Goal: Answer question/provide support: Share knowledge or assist other users

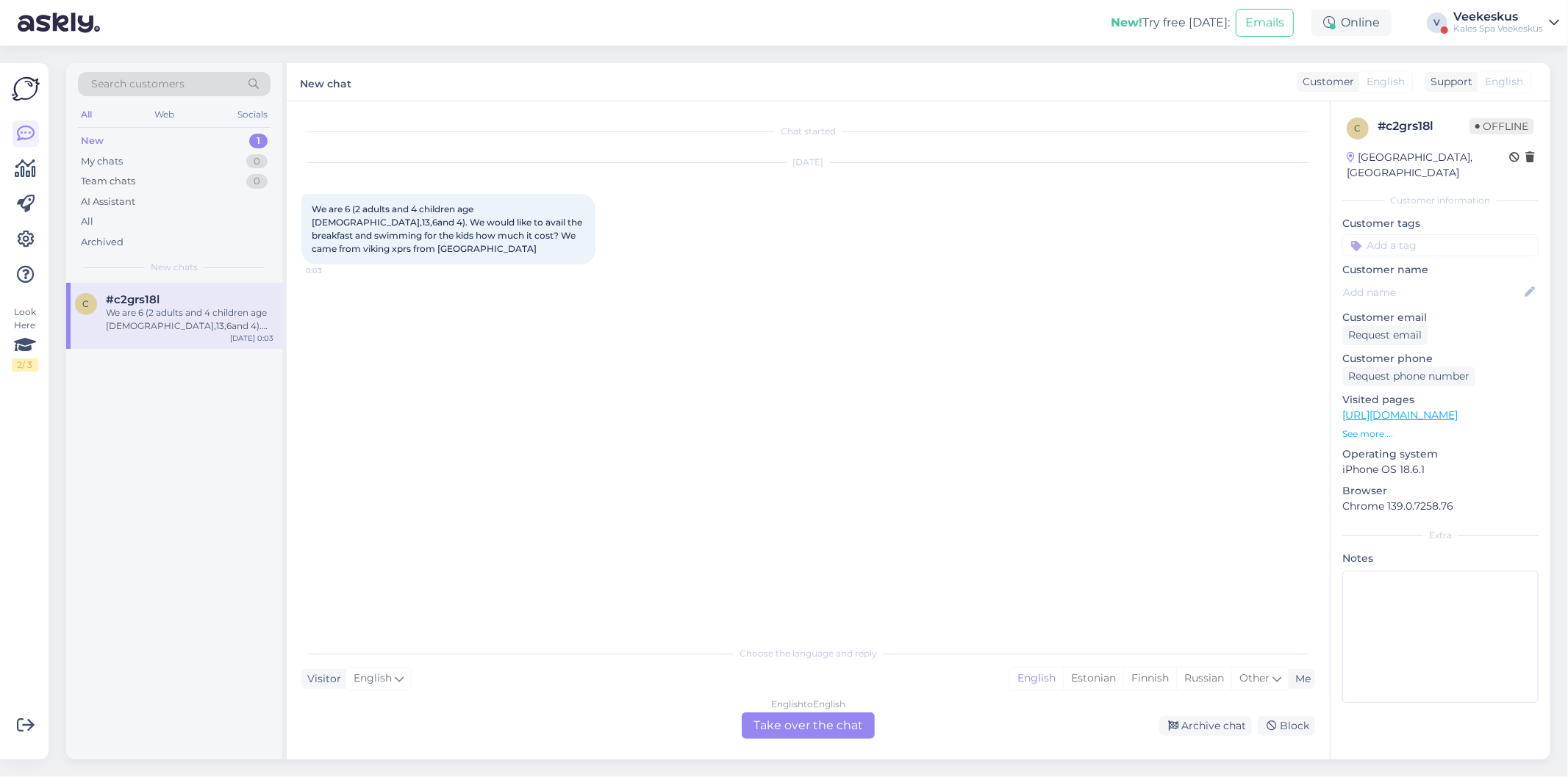
click at [795, 727] on div "English to English Take over the chat" at bounding box center [808, 726] width 133 height 27
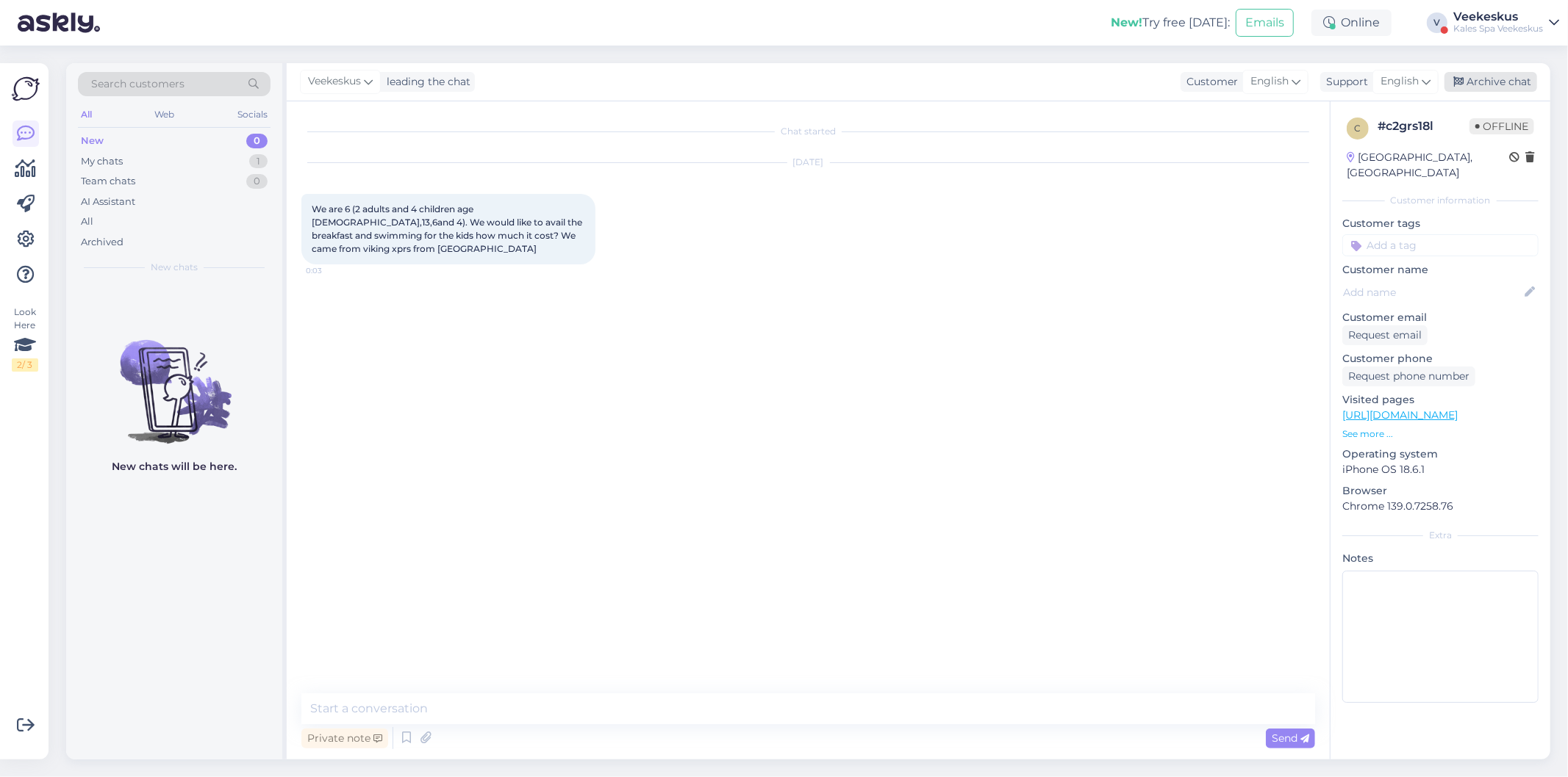
click at [1458, 72] on div "Archive chat" at bounding box center [1491, 82] width 92 height 19
click at [1357, 77] on span "English" at bounding box center [1361, 82] width 38 height 16
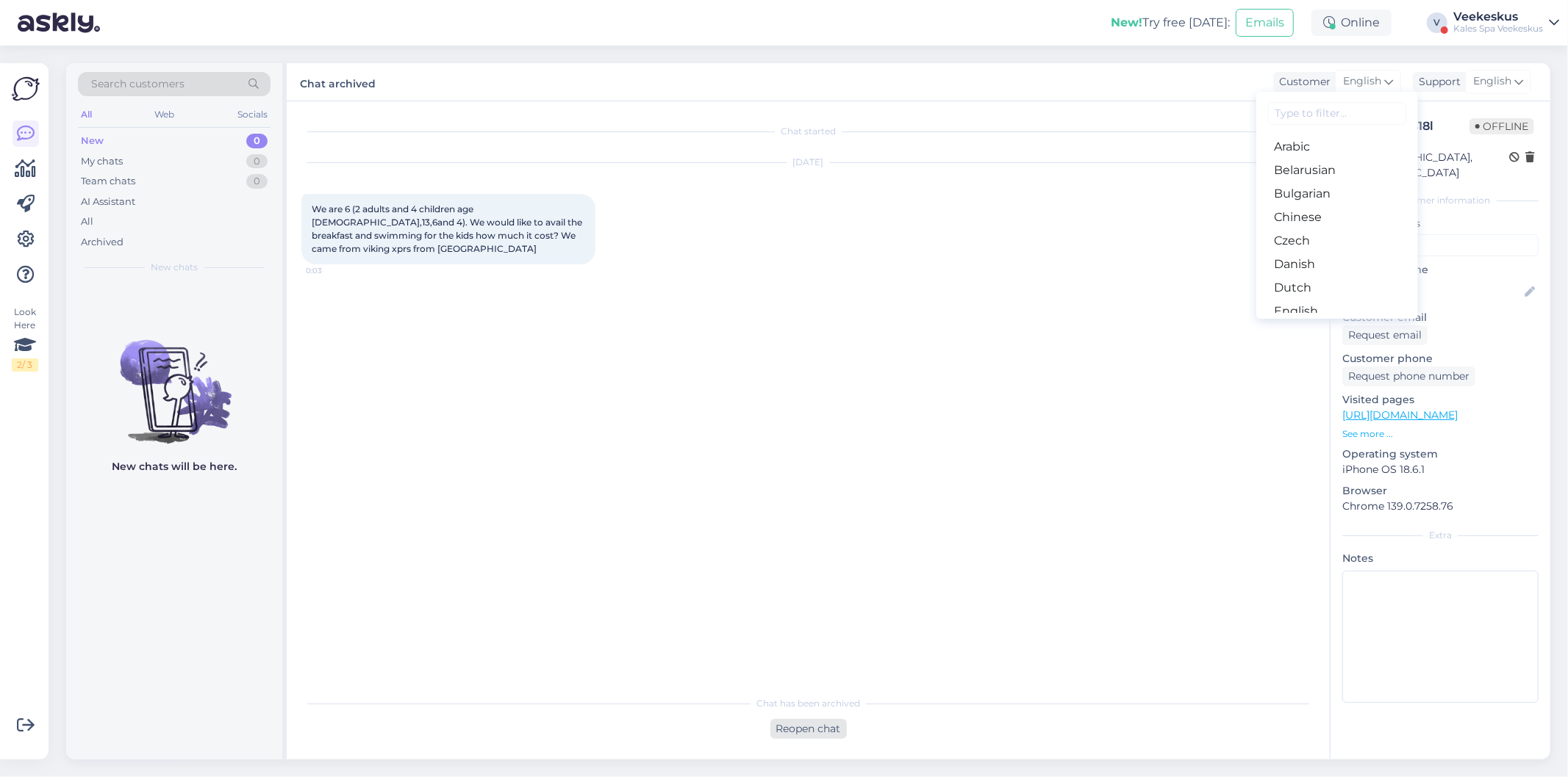
click at [846, 724] on div "Reopen chat" at bounding box center [808, 729] width 76 height 19
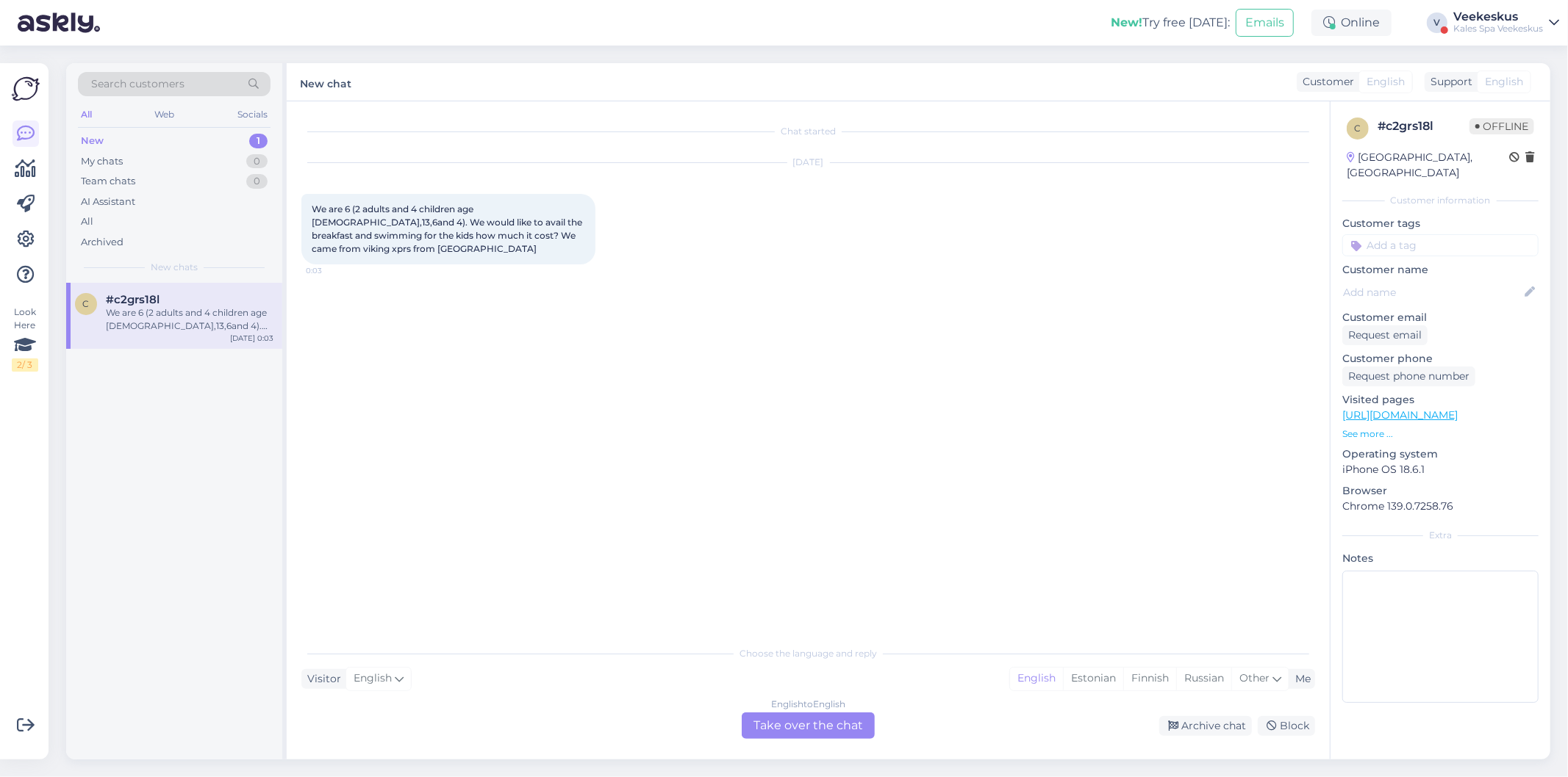
click at [1393, 86] on span "English" at bounding box center [1385, 82] width 38 height 15
click at [1388, 83] on span "English" at bounding box center [1385, 82] width 38 height 15
click at [833, 729] on div "English to English Take over the chat" at bounding box center [808, 726] width 133 height 27
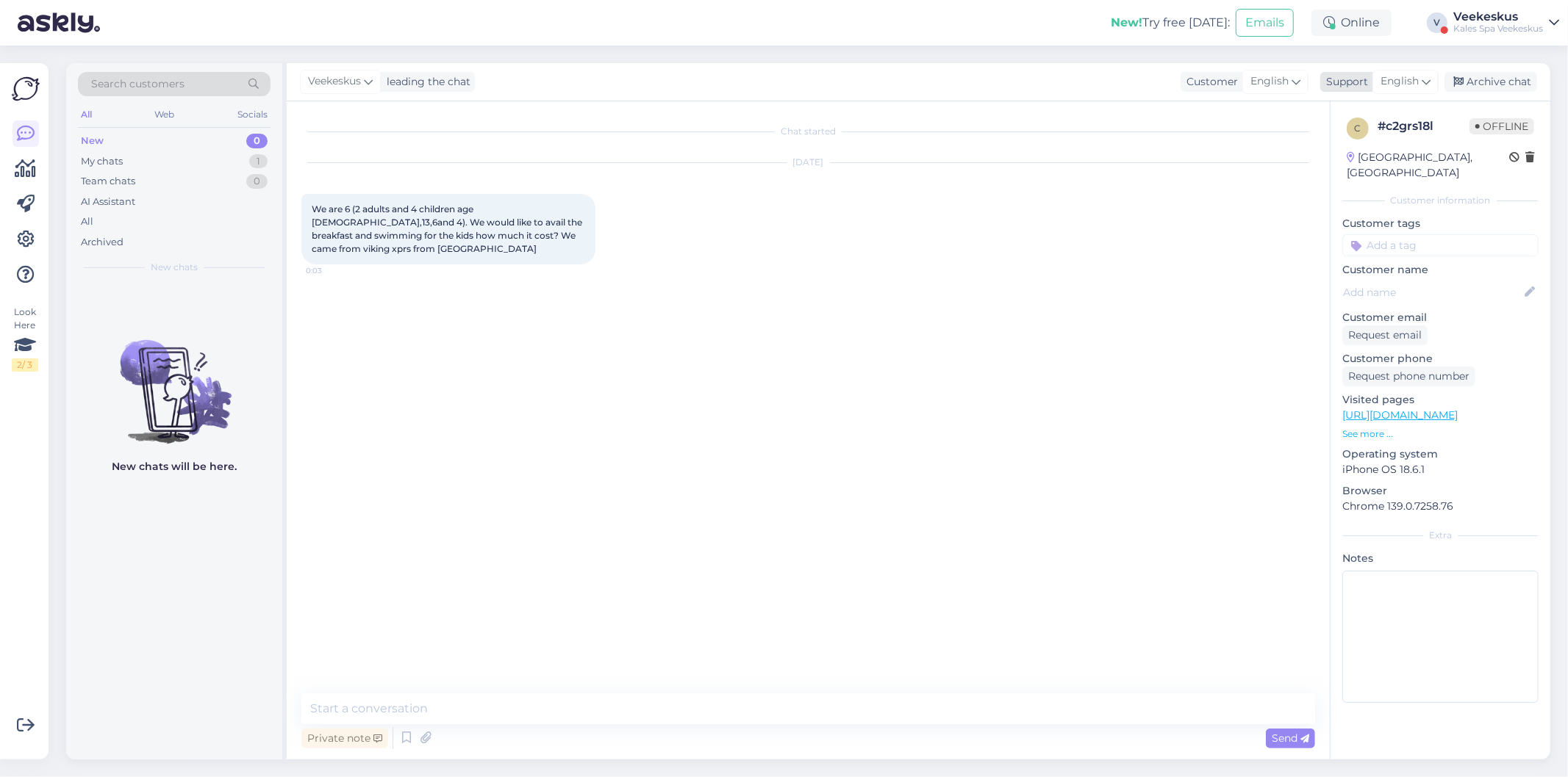
click at [1397, 79] on span "English" at bounding box center [1399, 82] width 38 height 16
click at [1390, 114] on input at bounding box center [1380, 113] width 138 height 23
type input "es"
click at [1431, 161] on link "Estonian" at bounding box center [1379, 170] width 161 height 24
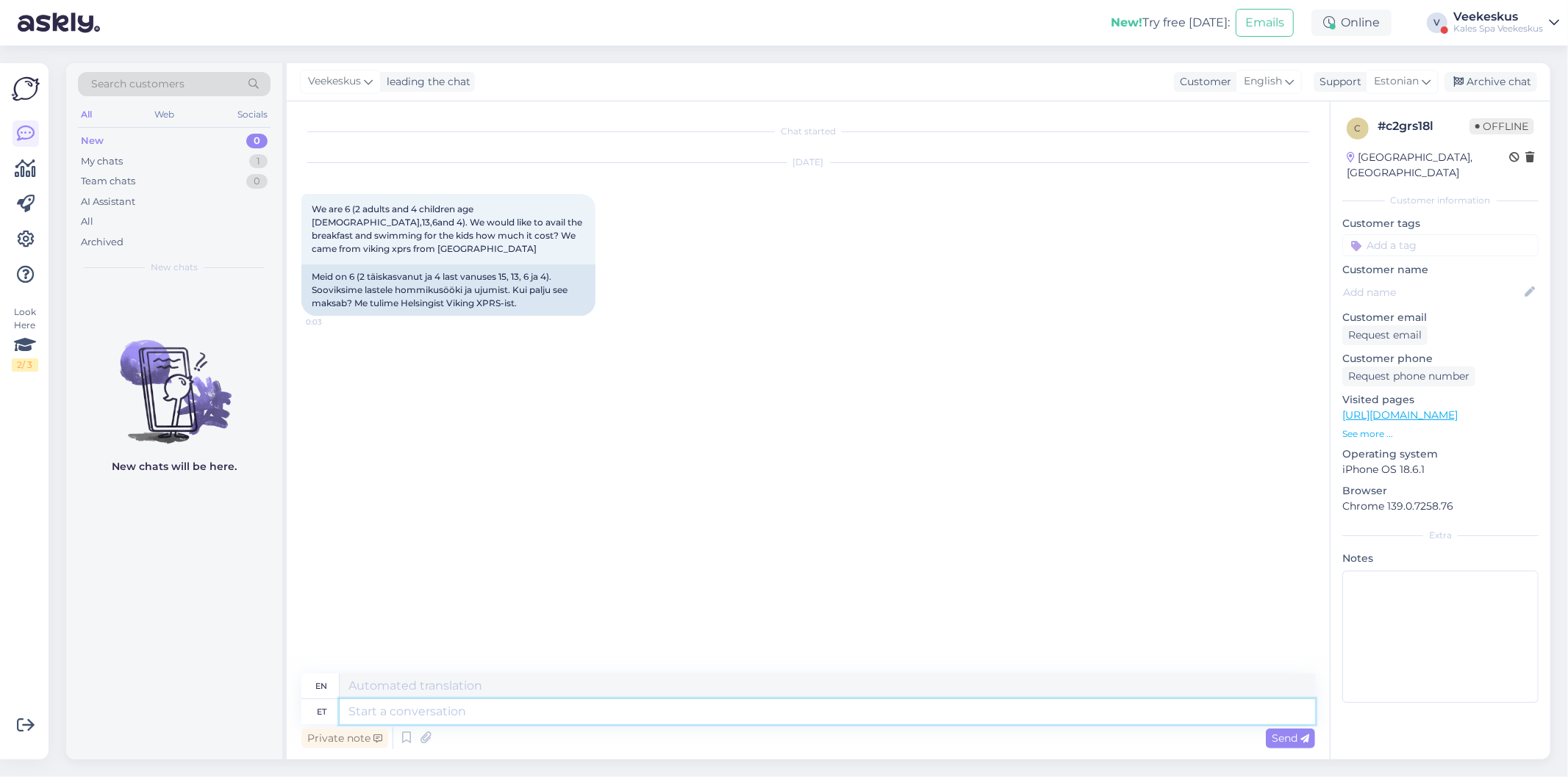
click at [534, 712] on textarea at bounding box center [827, 711] width 975 height 25
click at [988, 359] on div "Chat started Aug 24 2025 We are 6 (2 adults and 4 children age 15,13,6and 4). W…" at bounding box center [815, 388] width 1027 height 545
click at [563, 718] on textarea at bounding box center [827, 711] width 975 height 25
click at [682, 604] on div "Chat started Aug 24 2025 We are 6 (2 adults and 4 children age 15,13,6and 4). W…" at bounding box center [815, 388] width 1027 height 545
click at [665, 714] on textarea at bounding box center [827, 711] width 975 height 25
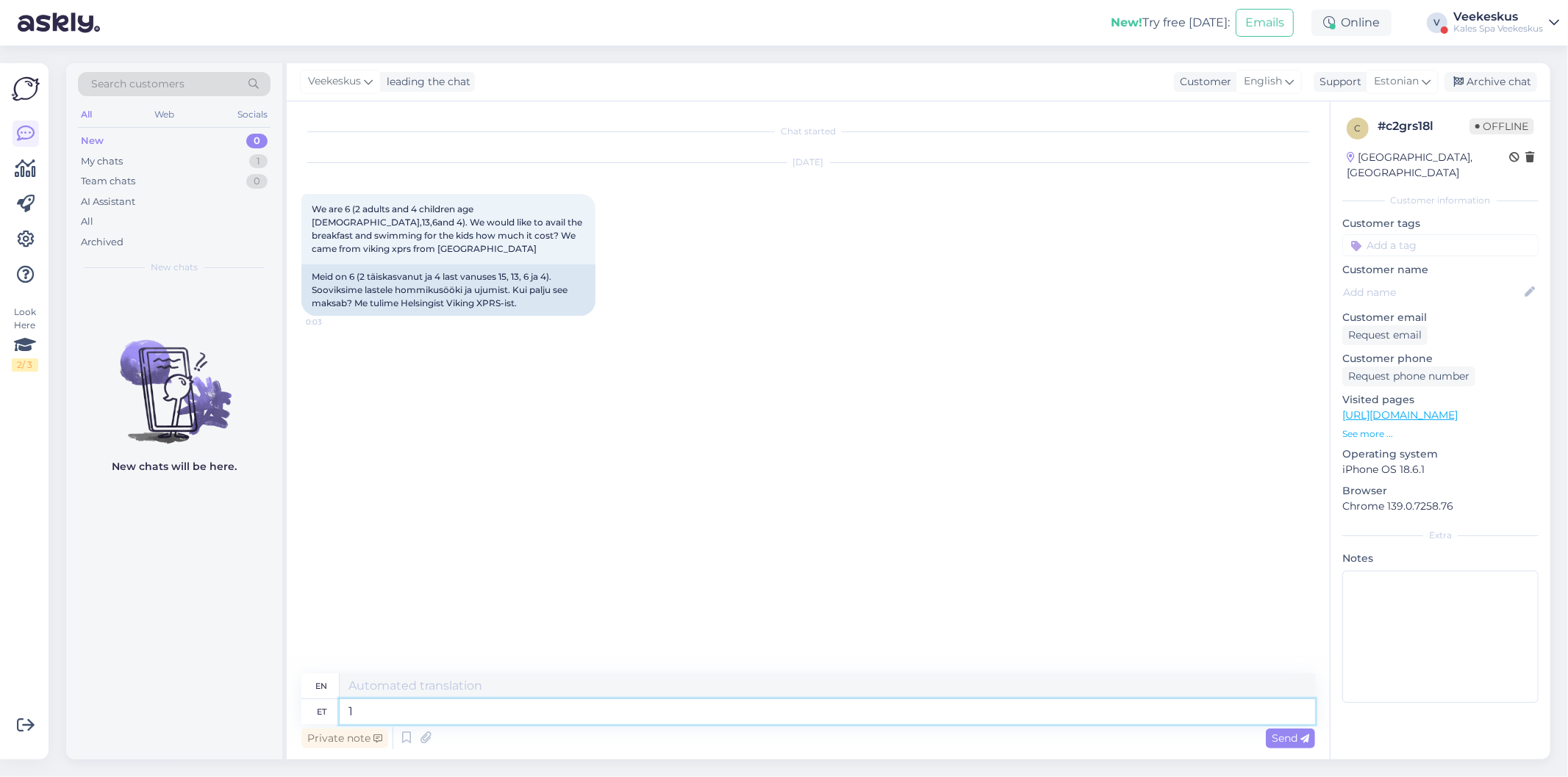
type textarea "18"
type textarea "18,5"
type textarea "18.5"
type textarea "18,5 on"
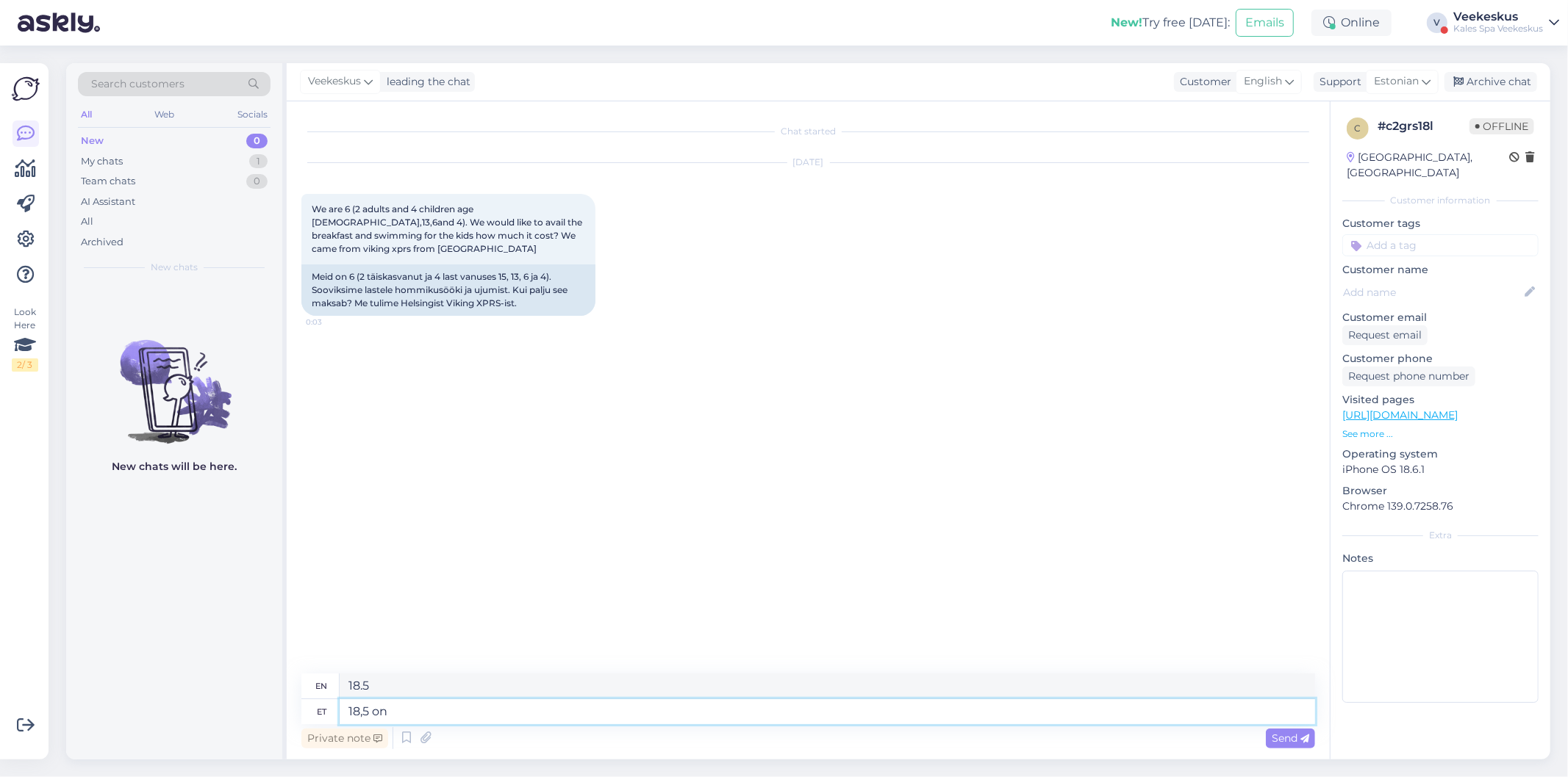
type textarea "18.5 is"
type textarea "18,5"
type textarea "18.5"
type textarea "18,5 on"
type textarea "18.5 is"
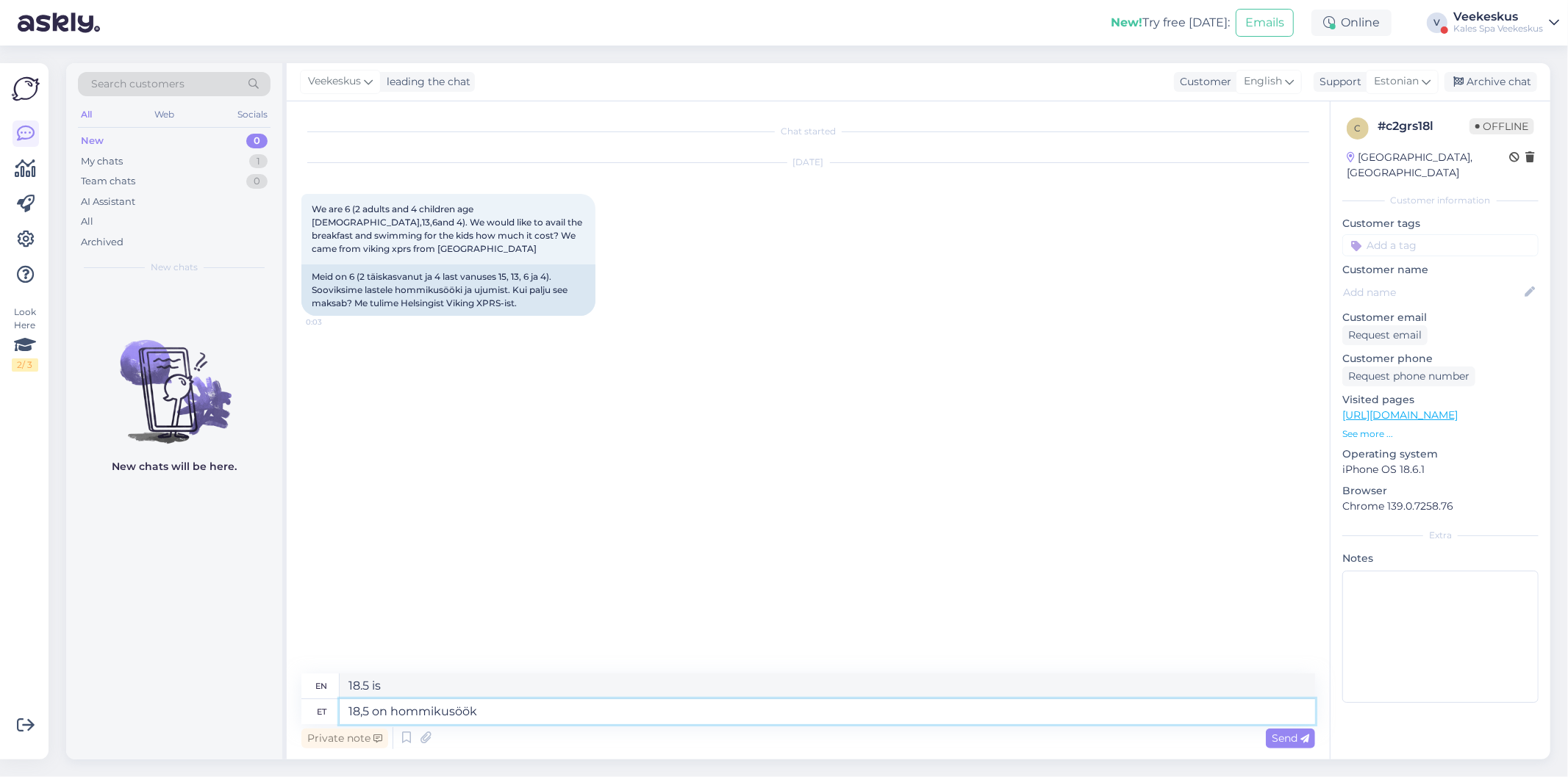
type textarea "18,5 on hommikusöök"
type textarea "18.5 is breakfast"
type textarea "18,5 on hommikusöök inimese k"
type textarea "18.5 is breakfast for a person"
type textarea "18,5 on hommikusöök inimese kohta"
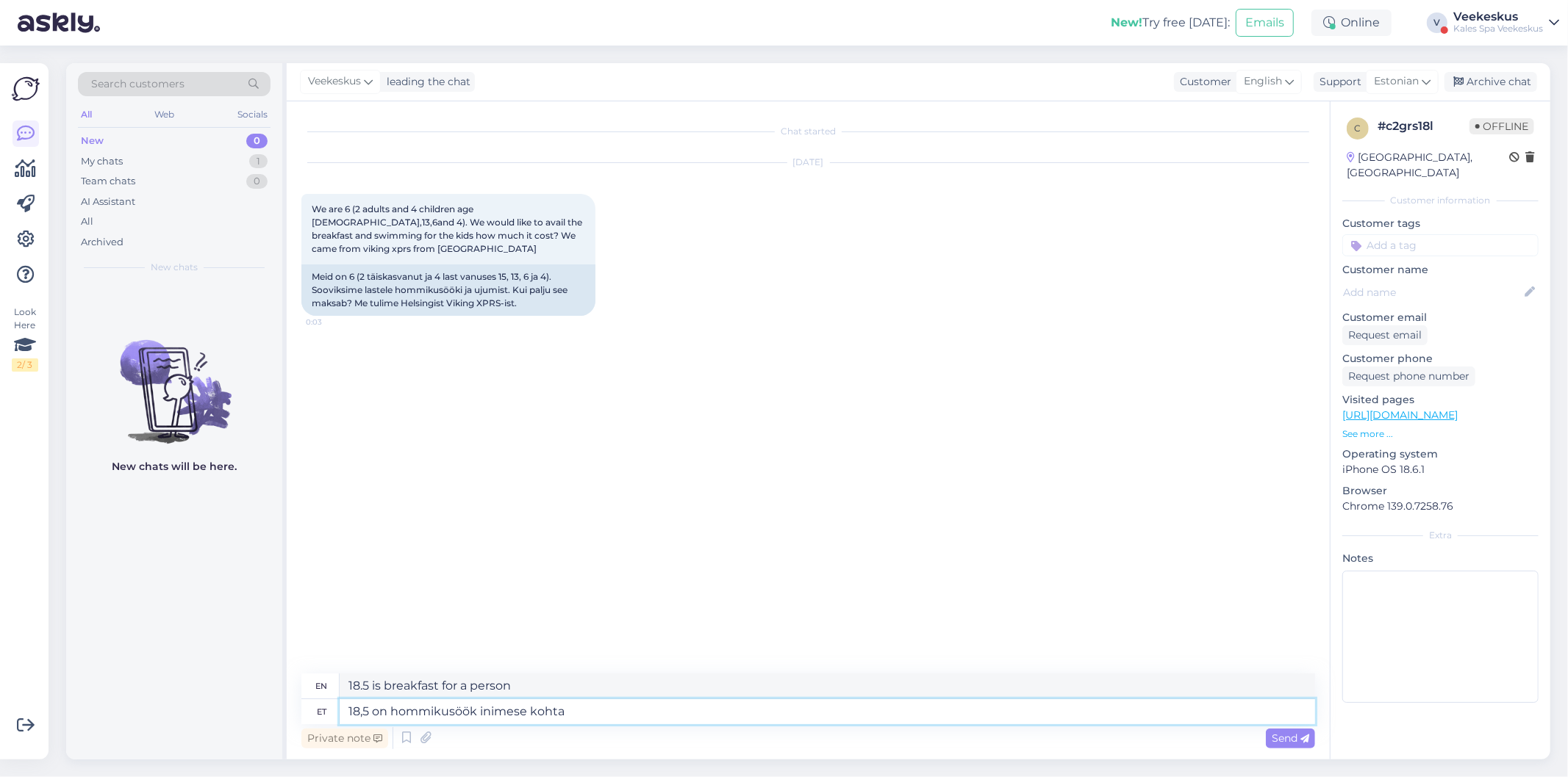
type textarea "18.5 is breakfast per person"
type textarea "18,5 on hommikusöök inimese kohta ja"
type textarea "18.5 is breakfast per person and"
click at [590, 703] on textarea "18,5 on hommikusöök inimese kohta ja" at bounding box center [827, 711] width 975 height 25
click at [584, 720] on textarea "18,5 on hommikusöök inimese kohta ja" at bounding box center [827, 711] width 975 height 25
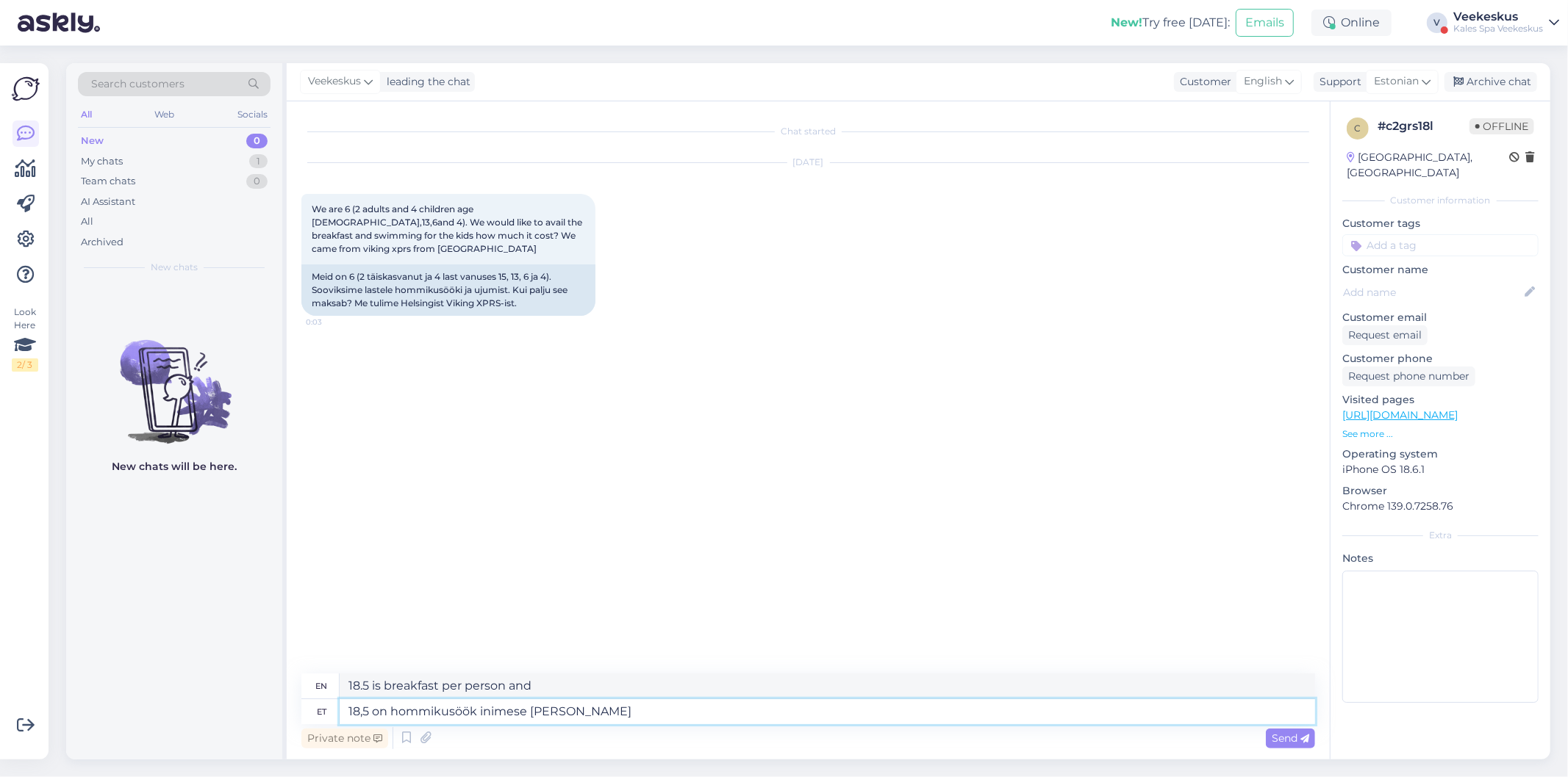
click at [612, 713] on textarea "18,5 on hommikusöök inimese kohta ja" at bounding box center [827, 711] width 975 height 25
type textarea "18,5 on hommikusöök inimese kohta ja siis o"
type textarea "18.5 is breakfast per person and then"
type textarea "18,5 on hommikusöök inimese kohta ja sinna on"
type textarea "18.5 is breakfast per person and there is"
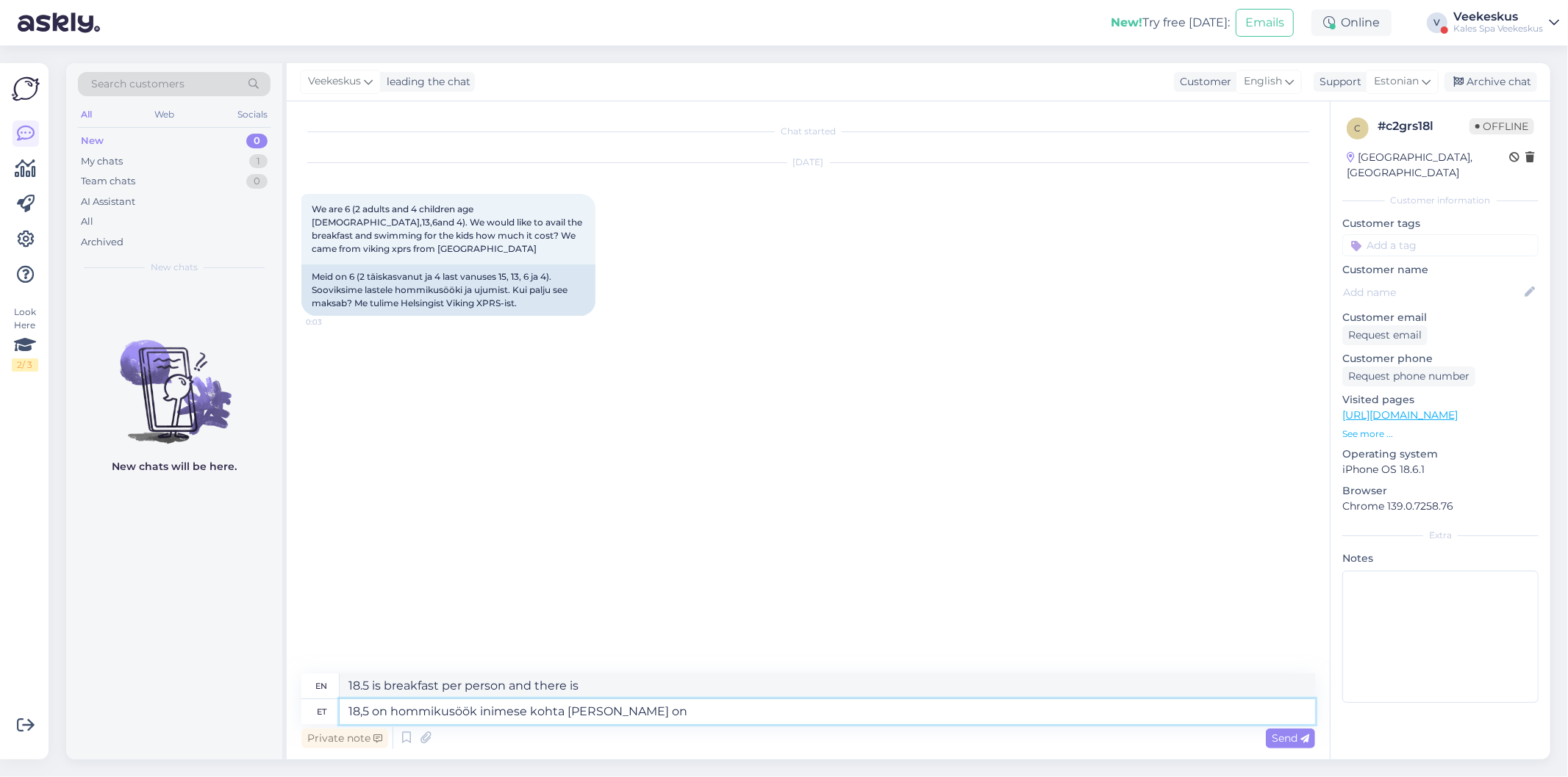
type textarea "18,5 on hommikusöök inimese kohta ja sinna on v"
type textarea "18.5 is breakfast per person and there"
type textarea "18,5 on hommikusöök inimese kohta ja sinna on võimalik"
type textarea "18.5 is breakfast per person and it is possible to get there"
type textarea "18,5 on hommikusöök inimese kohta ja sinna on võimalik juurde o"
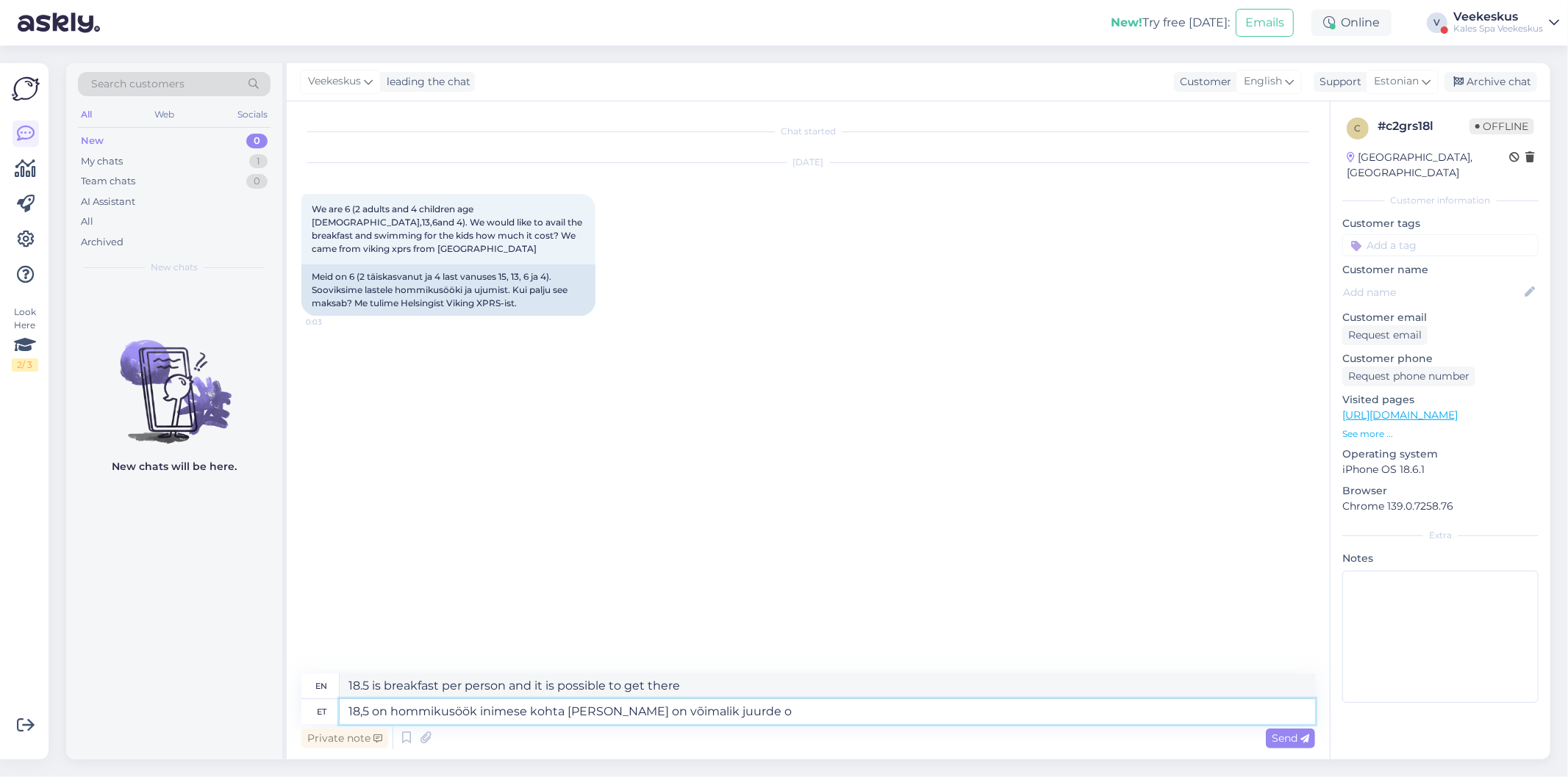
type textarea "18.5 is breakfast per person and can be added to it"
type textarea "18,5 on hommikusöök inimese kohta ja sinna on võimalik juurde ost"
type textarea "18.5 is breakfast per person and can be purchased additionally"
type textarea "18,5 on hommikusöök inimese kohta ja sinna on võimalik juurde osa"
type textarea "18.5 is breakfast per person and it is possible to add a portion to it"
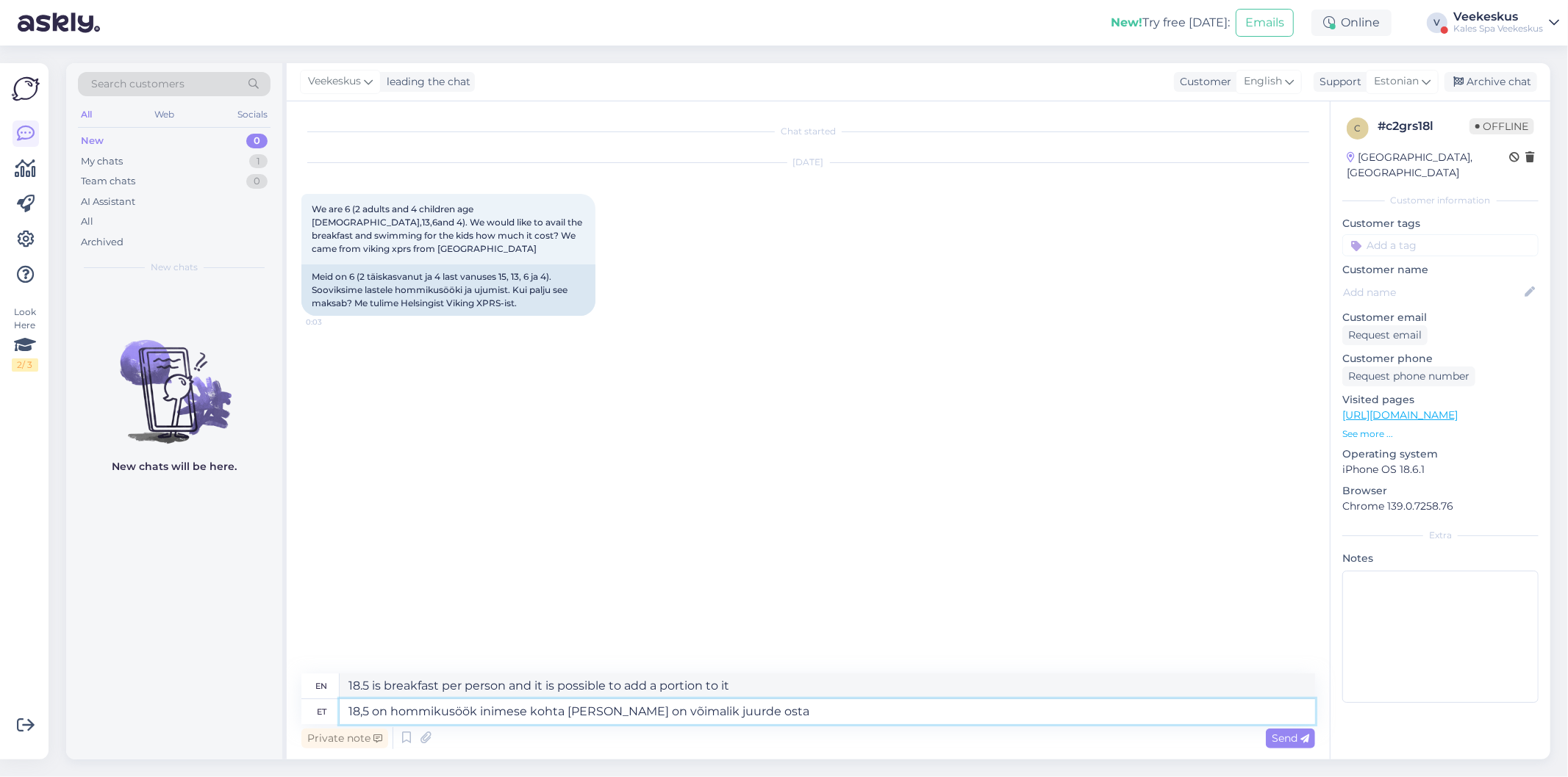
type textarea "18,5 on hommikusöök inimese kohta ja sinna on võimalik juurde osta"
type textarea "18.5 is breakfast per person and you can buy more."
type textarea "18,5 on hommikusöök inimese kohta ja sinna on võimalik juurde osta ujumis"
type textarea "18.5 is breakfast per person and it is possible to buy a swimming pool in addit…"
type textarea "18,5 on hommikusöök inimese kohta ja sinna on võimalik juurde osta"
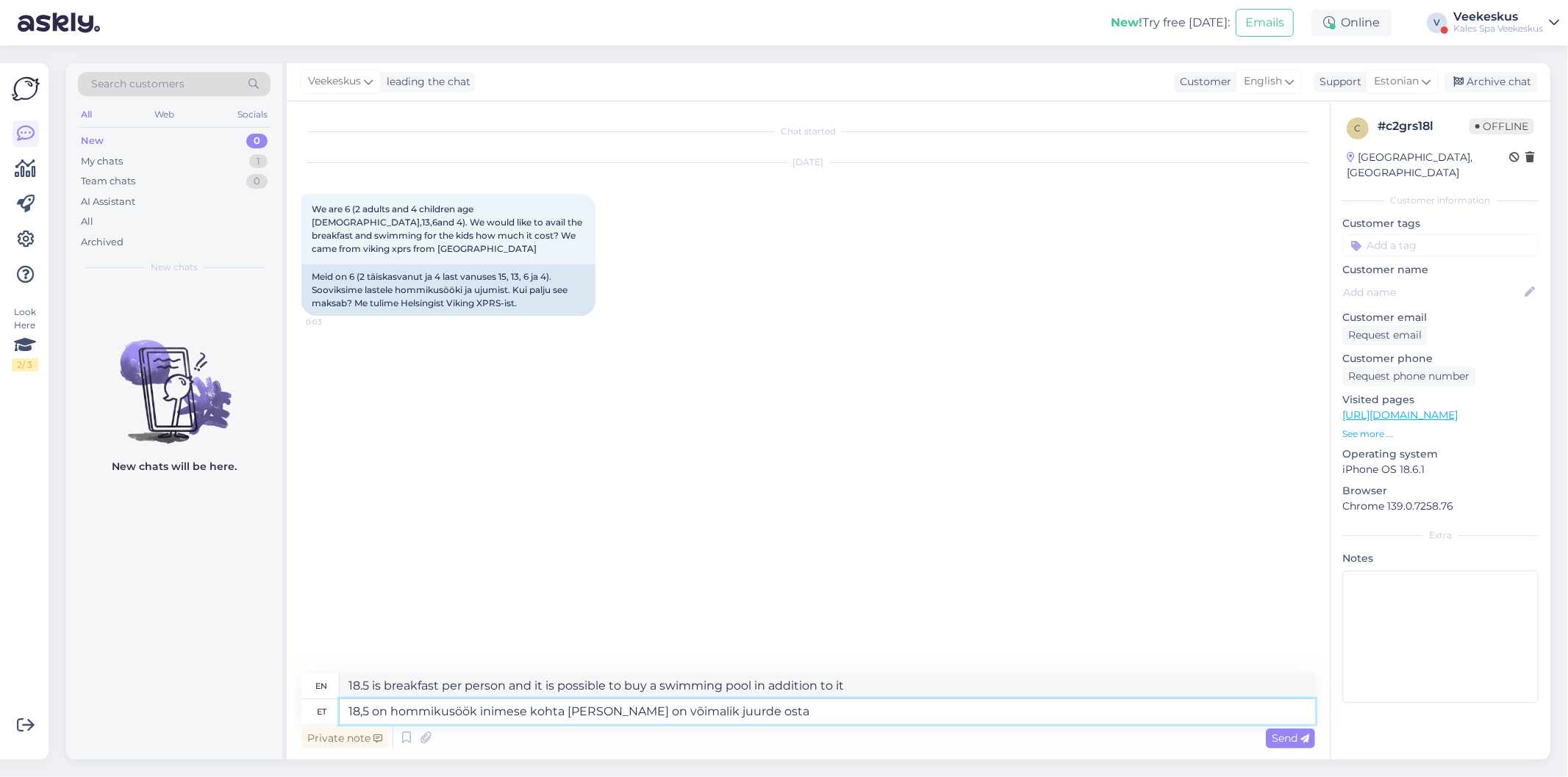
type textarea "18.5 is breakfast per person and you can buy more."
type textarea "18,5 on hommikusöök inimese kohta ja sinna on võimalik juurde osta pil"
type textarea "18.5 is breakfast per person and it is possible to buy additional food."
type textarea "18,5 on hommikusöök inimese kohta ja sinna on võimalik juurde osta piletit"
type textarea "18.5 is breakfast per person and it is possible to purchase an additional ticke…"
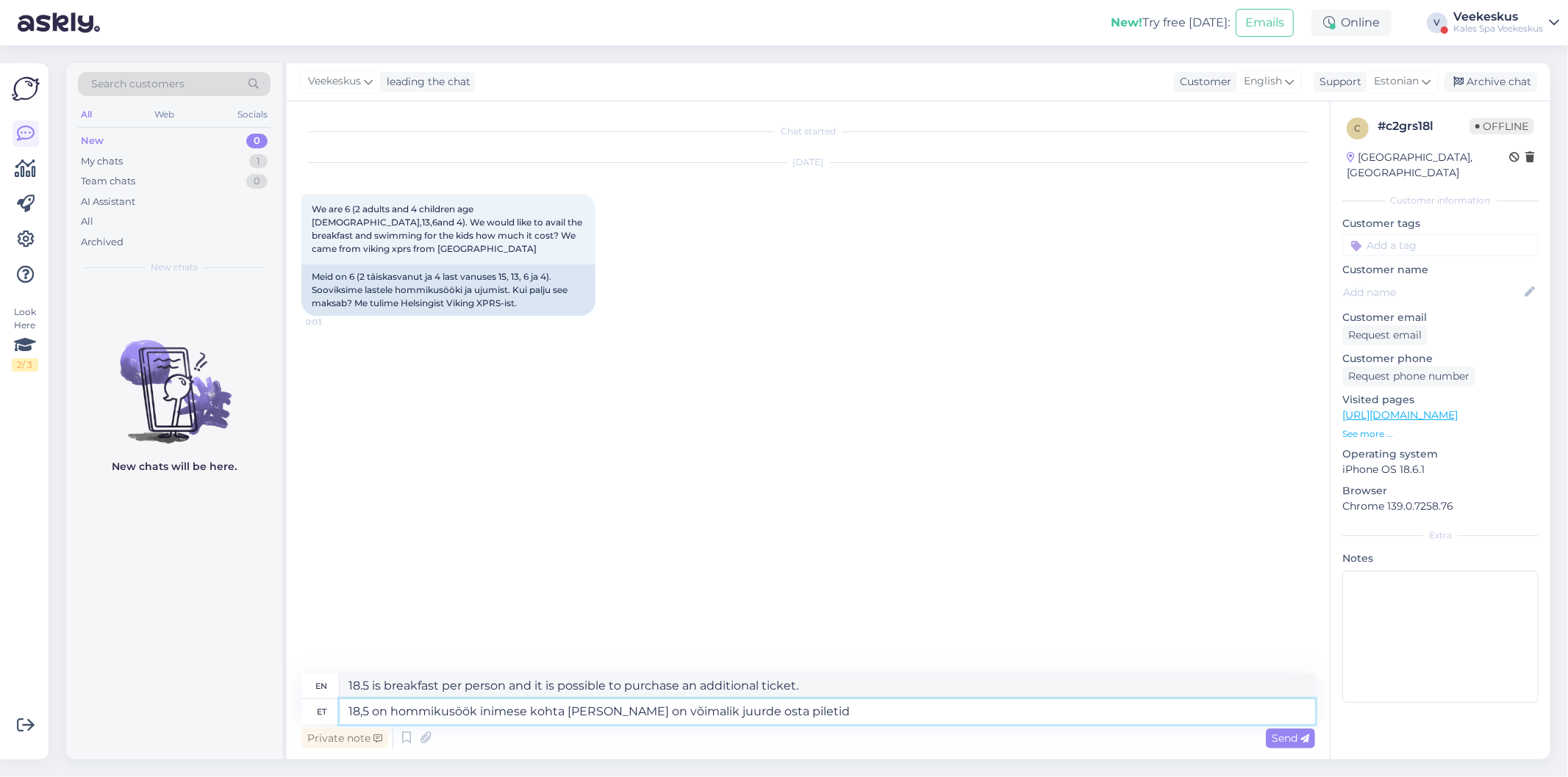
type textarea "18,5 on hommikusöök inimese kohta ja sinna on võimalik juurde osta piletid"
type textarea "18.5 is breakfast per person and it is possible to purchase additional tickets."
type textarea "18,5 on hommikusöök inimese kohta ja sinna on võimalik juurde osta piletid veeke"
type textarea "18.5 is breakfast per person and it is possible to buy tickets for the water"
click at [846, 707] on textarea "18,5 on hommikusöök inimese kohta ja sinna on võimalik juurde osta piletid veeke" at bounding box center [827, 711] width 975 height 25
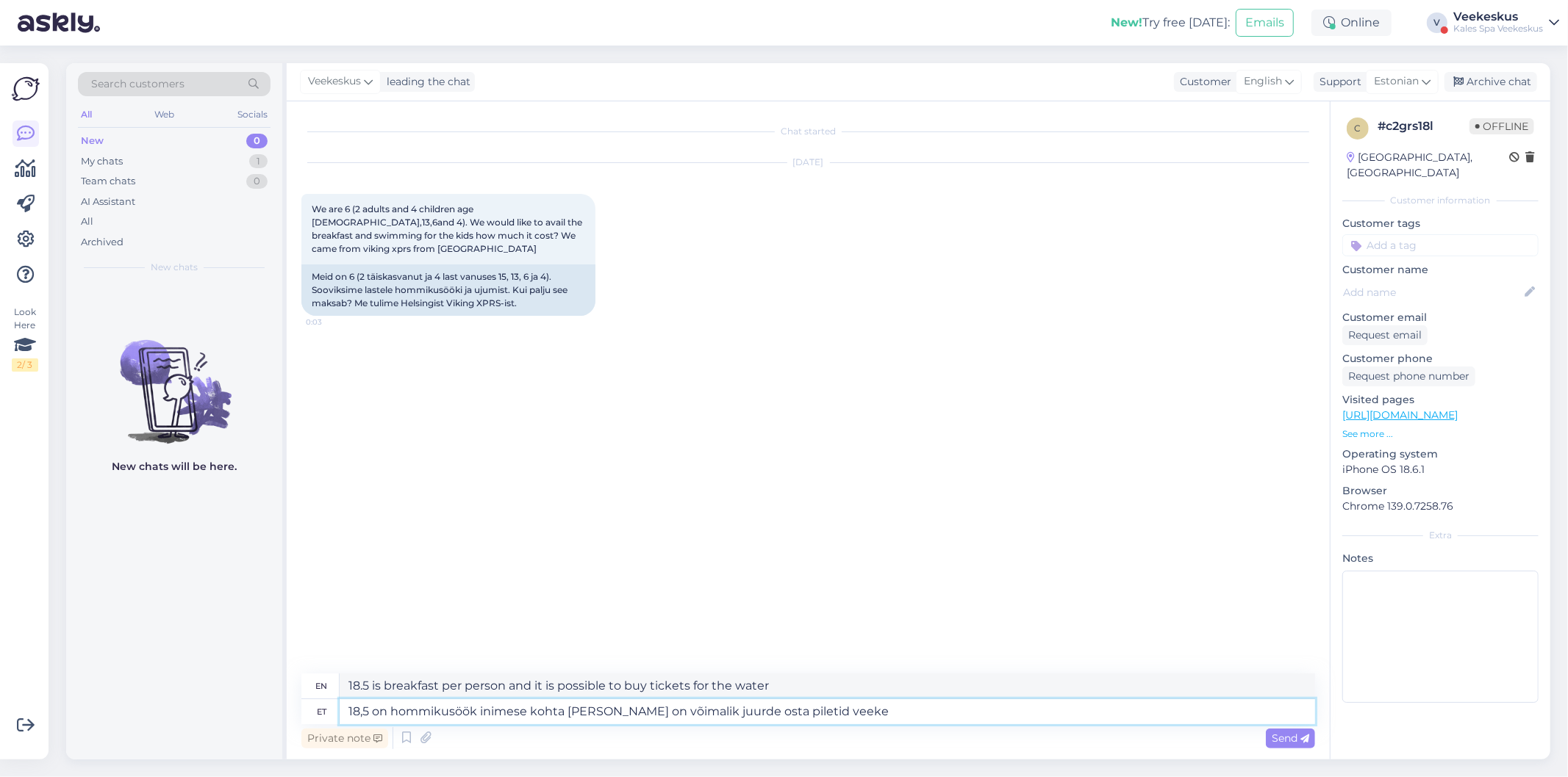
click at [366, 711] on textarea "18,5 on hommikusöök inimese kohta ja sinna on võimalik juurde osta piletid veeke" at bounding box center [827, 711] width 975 height 25
type textarea "18,5€ on hommikusöök inimese kohta ja sinna on võimalik juurde osta piletid vee…"
type textarea "Breakfast is €18.5 per person and you can also buy tickets for water sports."
click at [869, 707] on textarea "18,5€ on hommikusöök inimese kohta ja sinna on võimalik juurde osta piletid vee…" at bounding box center [827, 711] width 975 height 25
type textarea "18,5€ on hommikusöök inimese kohta ja sinna on võimalik juurde osta piletid vee…"
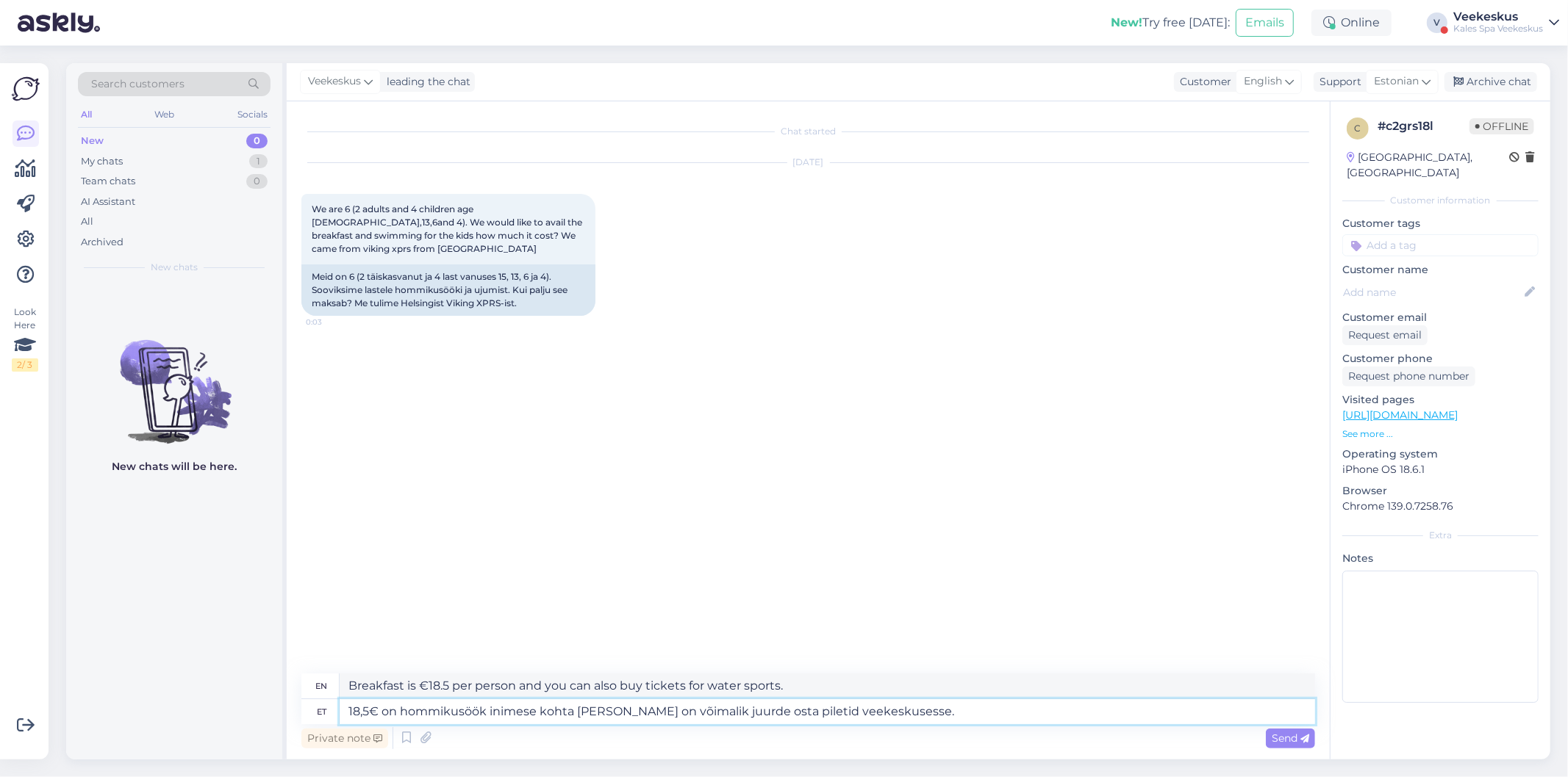
type textarea "Breakfast costs €18.5 per person and you can also buy tickets to the water park."
type textarea "18,5€ on hommikusöök inimese kohta ja sinna on võimalik juurde osta piletid vee…"
type textarea "Breakfast costs 18.5€ per person and you can also buy tickets to the water park."
type textarea "18,5€ on hommikusöök inimese kohta ja sinna on võimalik juurde osta piletid vee…"
type textarea "Breakfast costs 18.5€ per person and you can also buy tickets to the water park…"
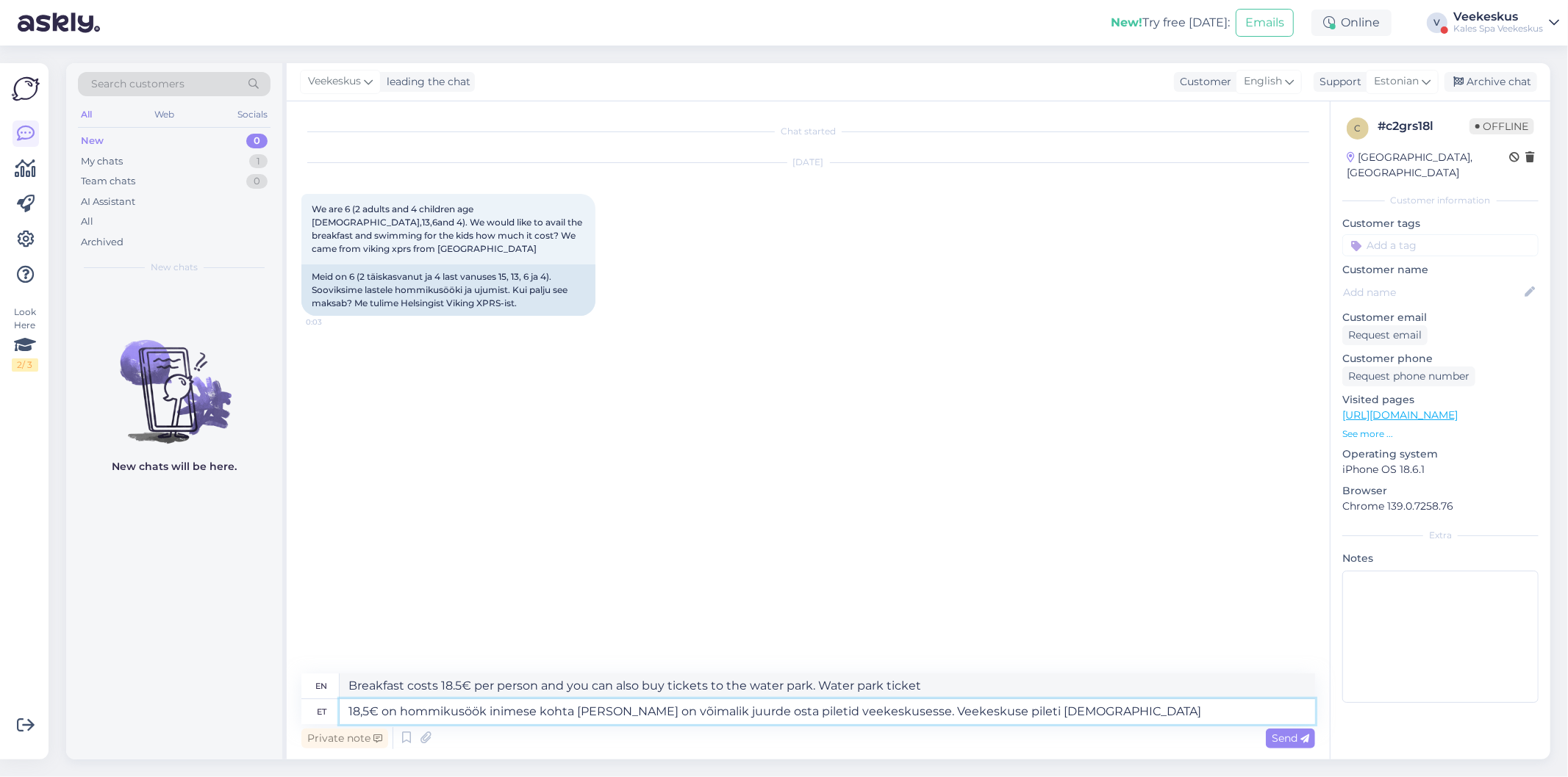
type textarea "18,5€ on hommikusöök inimese kohta ja sinna on võimalik juurde osta piletid vee…"
type textarea "Breakfast is €18.5 per person and you can also buy tickets to the water park. W…"
type textarea "18,5€ on hommikusöök inimese kohta ja sinna on võimalik juurde osta piletid vee…"
type textarea "Breakfast is €18.5 per person and you can also buy tickets to the water park. Y…"
type textarea "18,5€ on hommikusöök inimese kohta ja sinna on võimalik juurde osta piletid vee…"
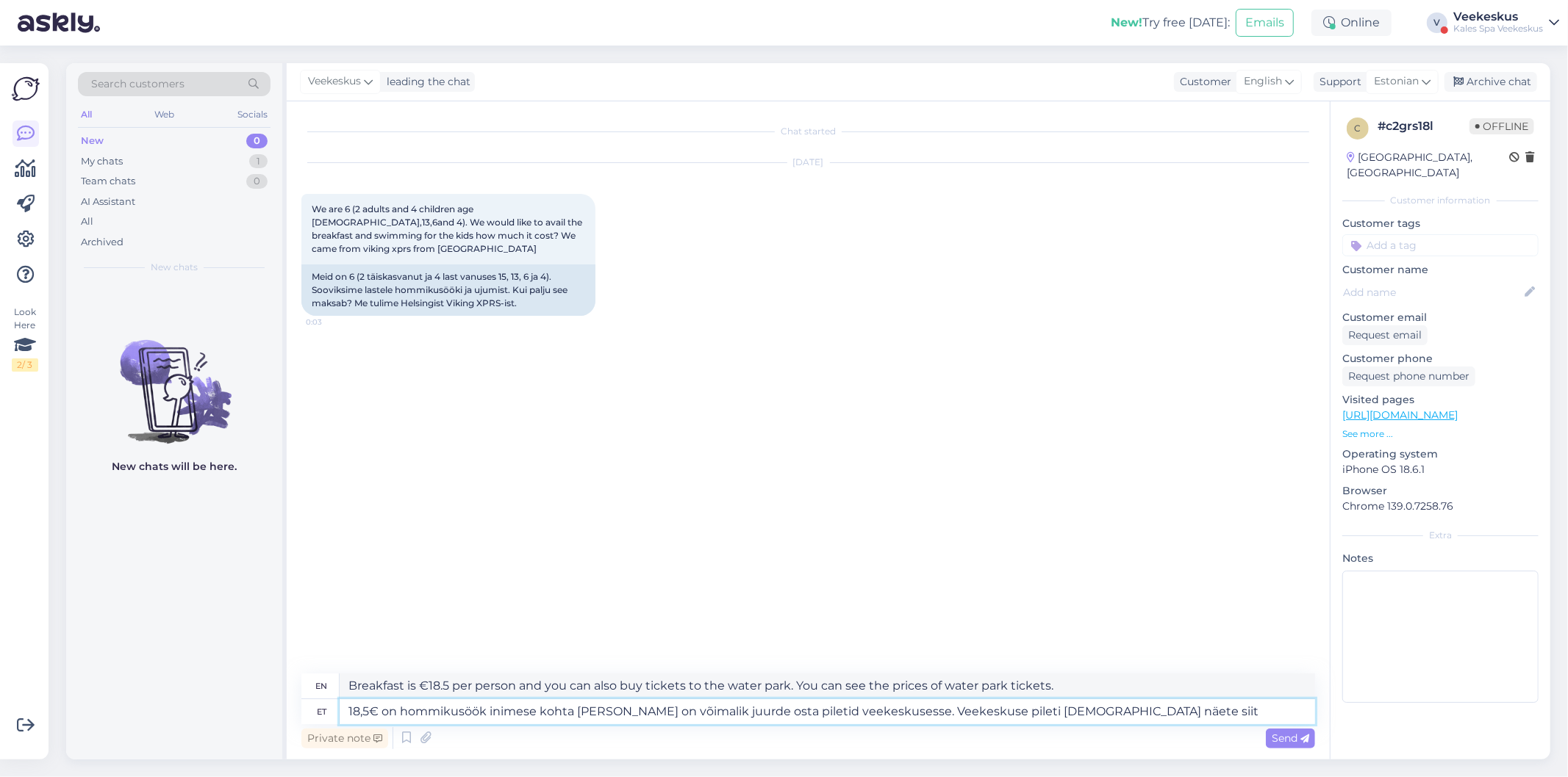
type textarea "Breakfast is €18.5 per person and you can also buy tickets to the water park. Y…"
type textarea "18,5€ on hommikusöök inimese kohta ja sinna on võimalik juurde osta piletid vee…"
type textarea "Breakfast is €18.5 per person and you can also buy tickets to the water park. Y…"
paste textarea "https://www.kalevspa.ee/veekeskus/hinnakiri/"
type textarea "18,5€ on hommikusöök inimese kohta ja sinna on võimalik juurde osta piletid vee…"
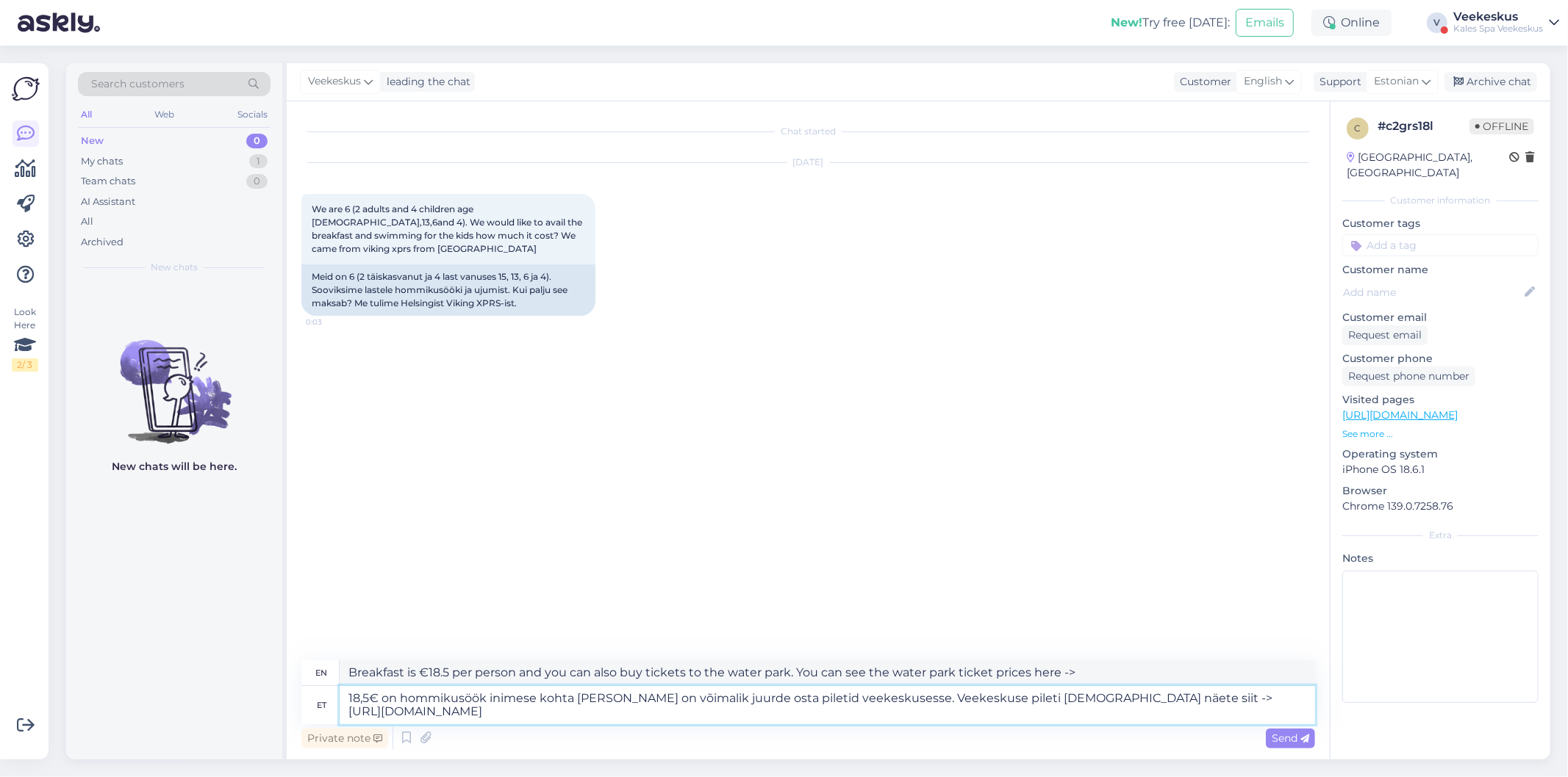
type textarea "Breakfast is €18.5 per person and you can also buy tickets to the water park. Y…"
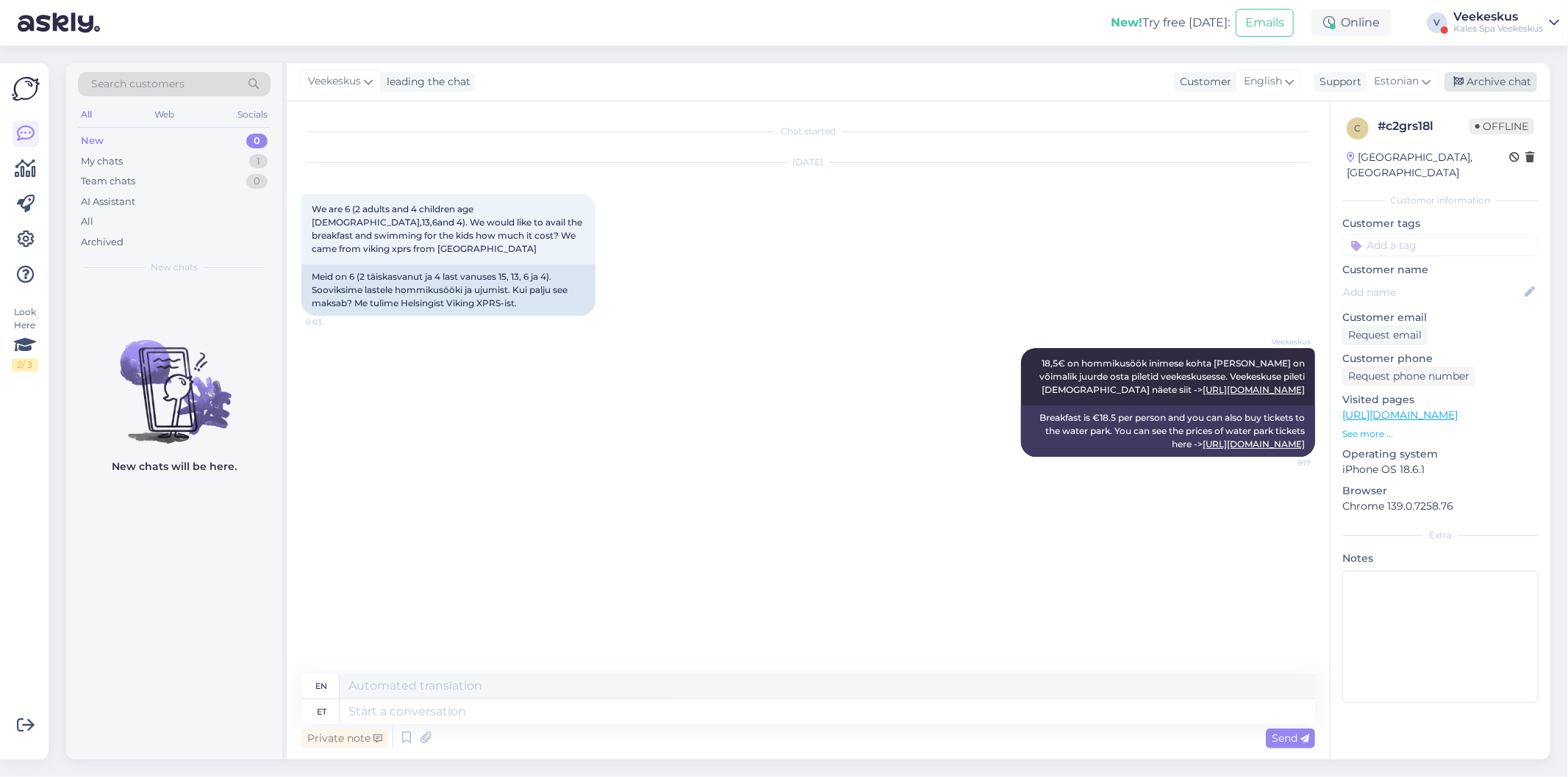
click at [1510, 89] on div "Archive chat" at bounding box center [1491, 82] width 92 height 19
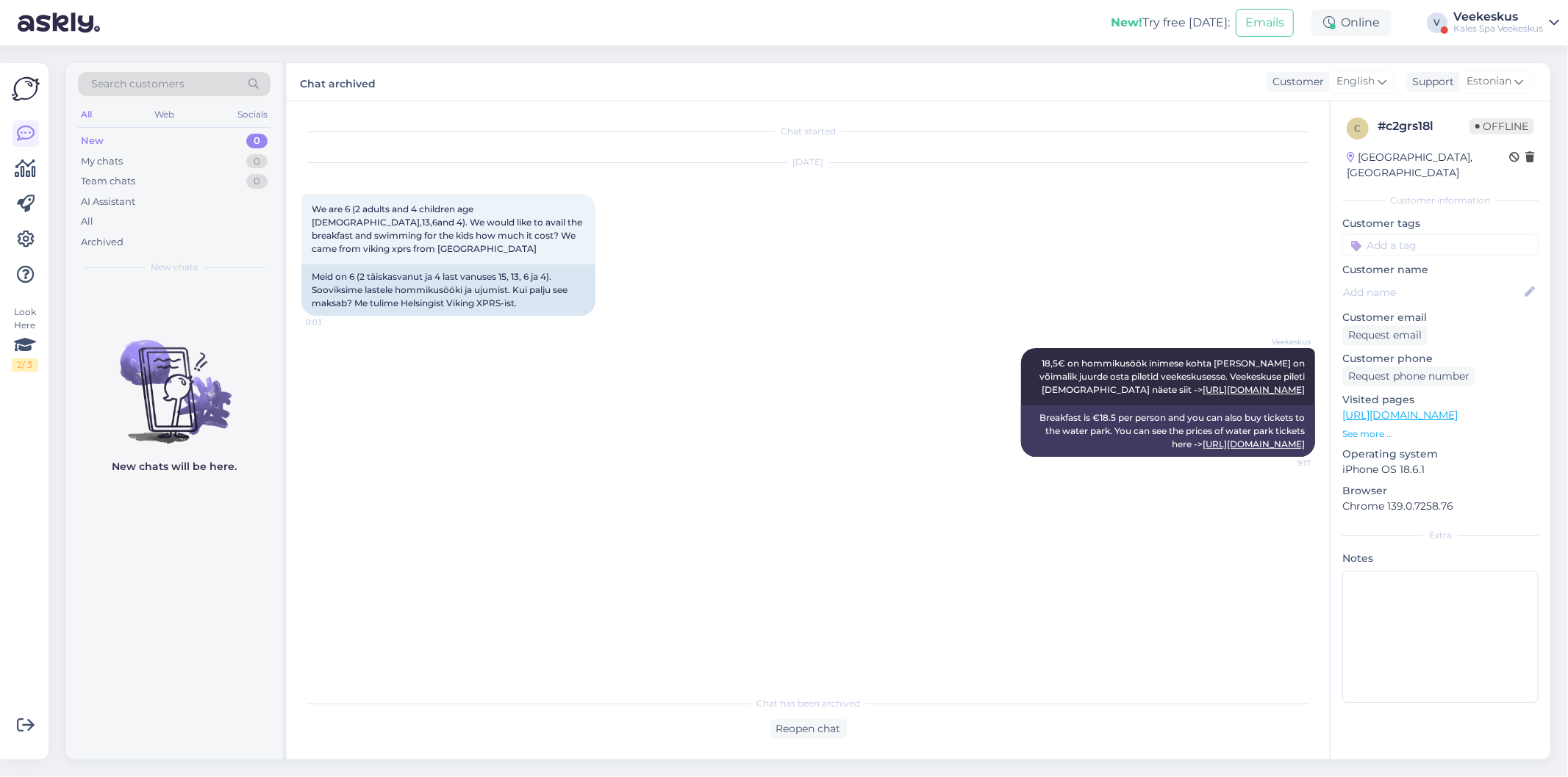
click at [564, 407] on div "Veekeskus 18,5€ on hommikusöök inimese kohta ja sinna on võimalik juurde osta p…" at bounding box center [808, 402] width 1014 height 141
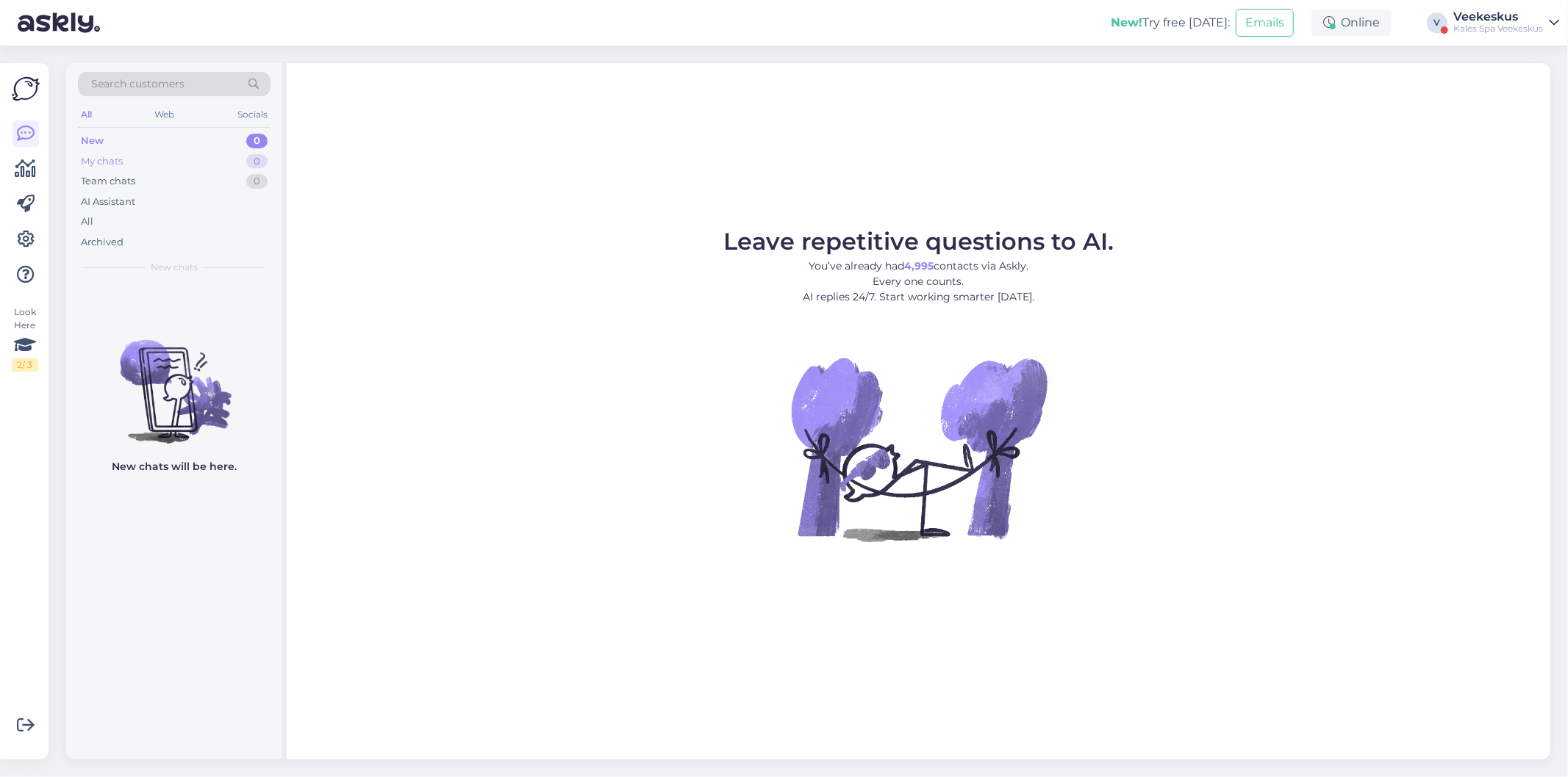
click at [129, 157] on div "My chats 0" at bounding box center [174, 161] width 192 height 20
click at [140, 190] on div "Team chats 0" at bounding box center [174, 181] width 192 height 20
click at [173, 161] on div "My chats 0" at bounding box center [174, 161] width 192 height 20
click at [239, 140] on div "New 1" at bounding box center [174, 141] width 192 height 20
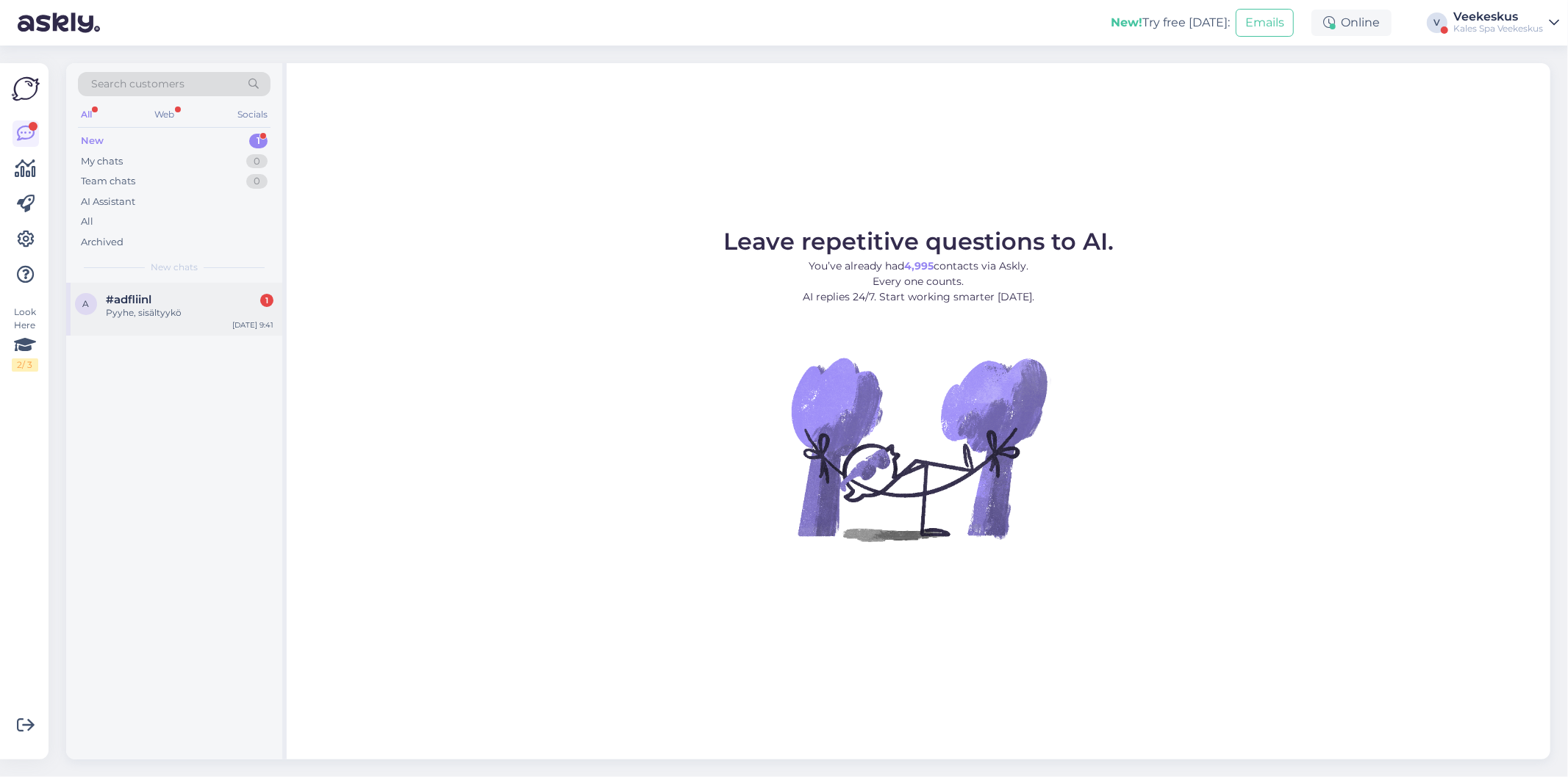
click at [143, 318] on div "Pyyhe, sisältyykö" at bounding box center [189, 313] width 168 height 13
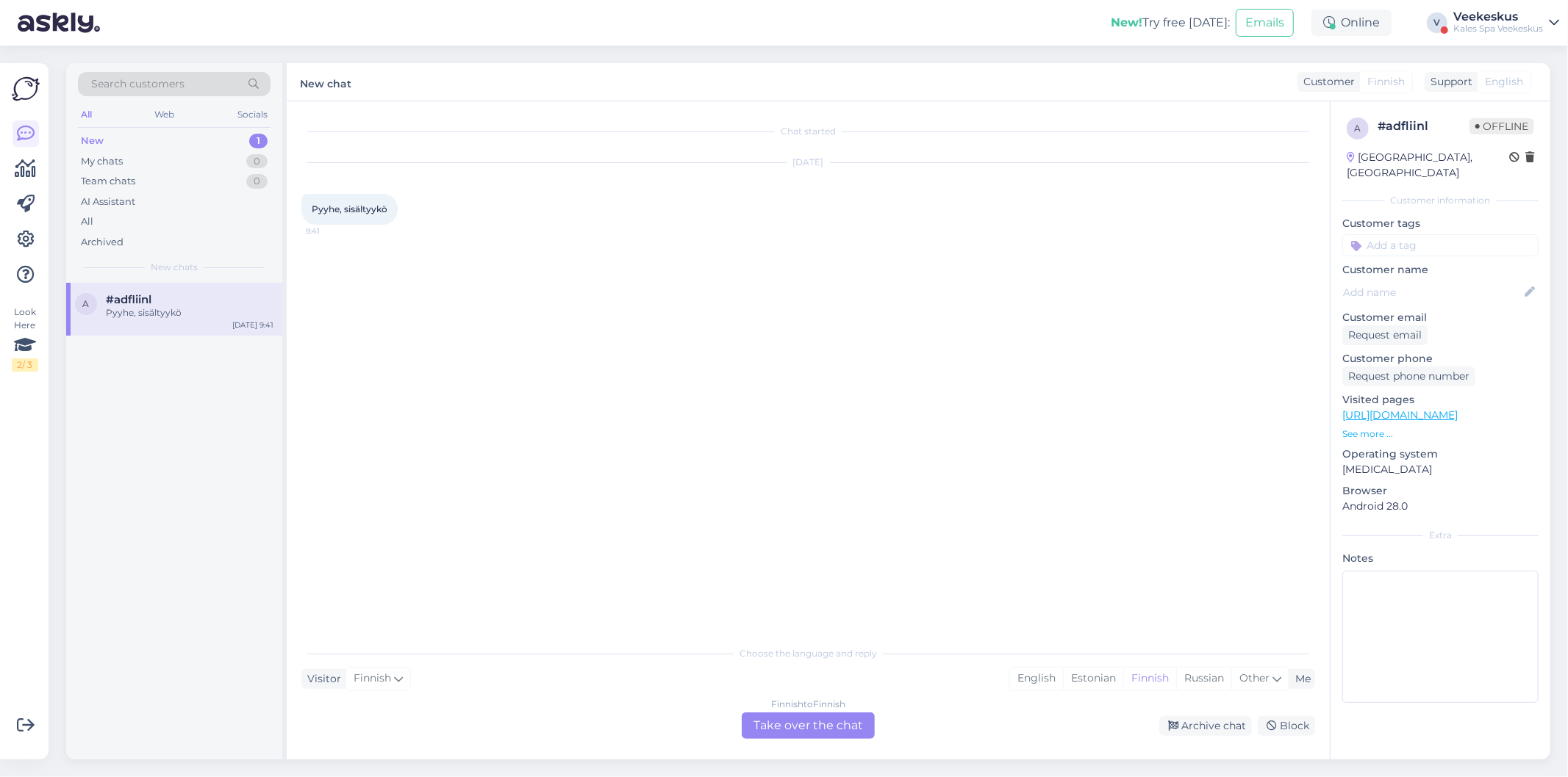
click at [782, 734] on div "Finnish to Finnish Take over the chat" at bounding box center [808, 726] width 133 height 27
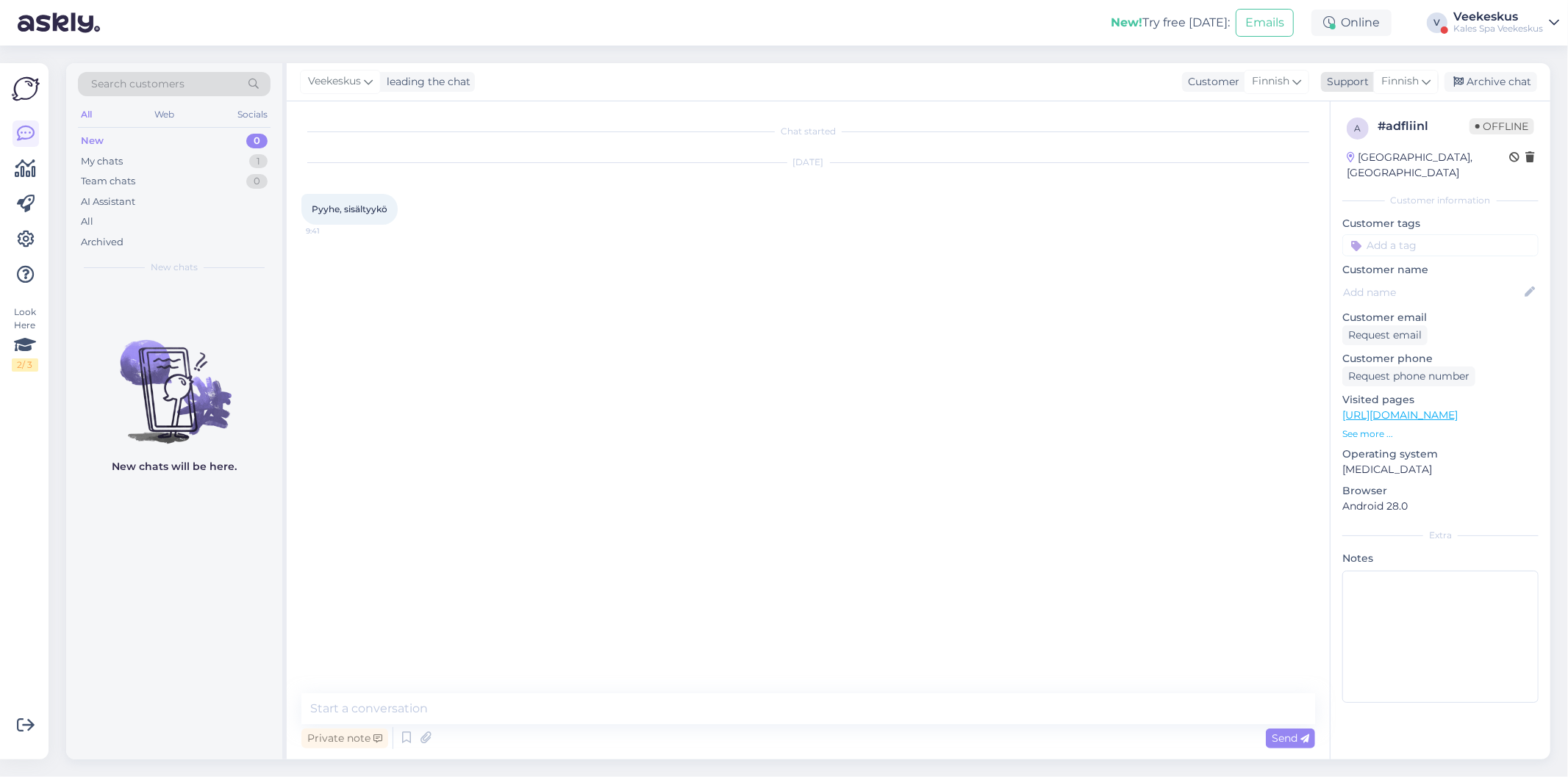
click at [1414, 85] on span "Finnish" at bounding box center [1400, 82] width 37 height 16
type input "es"
click at [1358, 155] on link "Chinese" at bounding box center [1379, 147] width 161 height 24
click at [1380, 81] on span "Chinese" at bounding box center [1399, 82] width 41 height 16
click at [1343, 170] on link "Estonian" at bounding box center [1378, 170] width 161 height 24
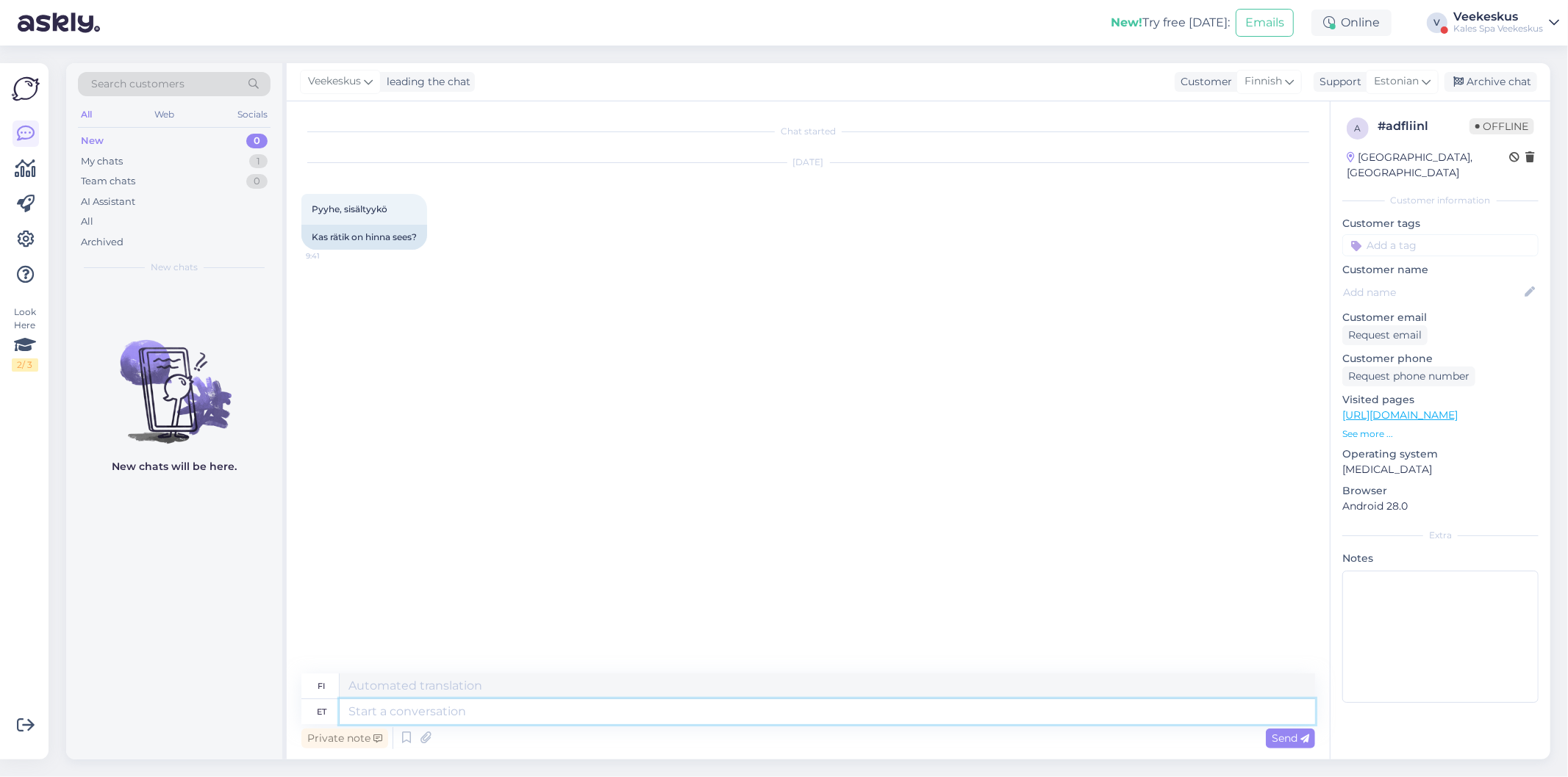
click at [587, 723] on textarea at bounding box center [827, 711] width 975 height 25
type textarea "Ainult"
type textarea "Vain"
type textarea "Ainult Sauna-Oaasi"
type textarea "Vain saunakeidas"
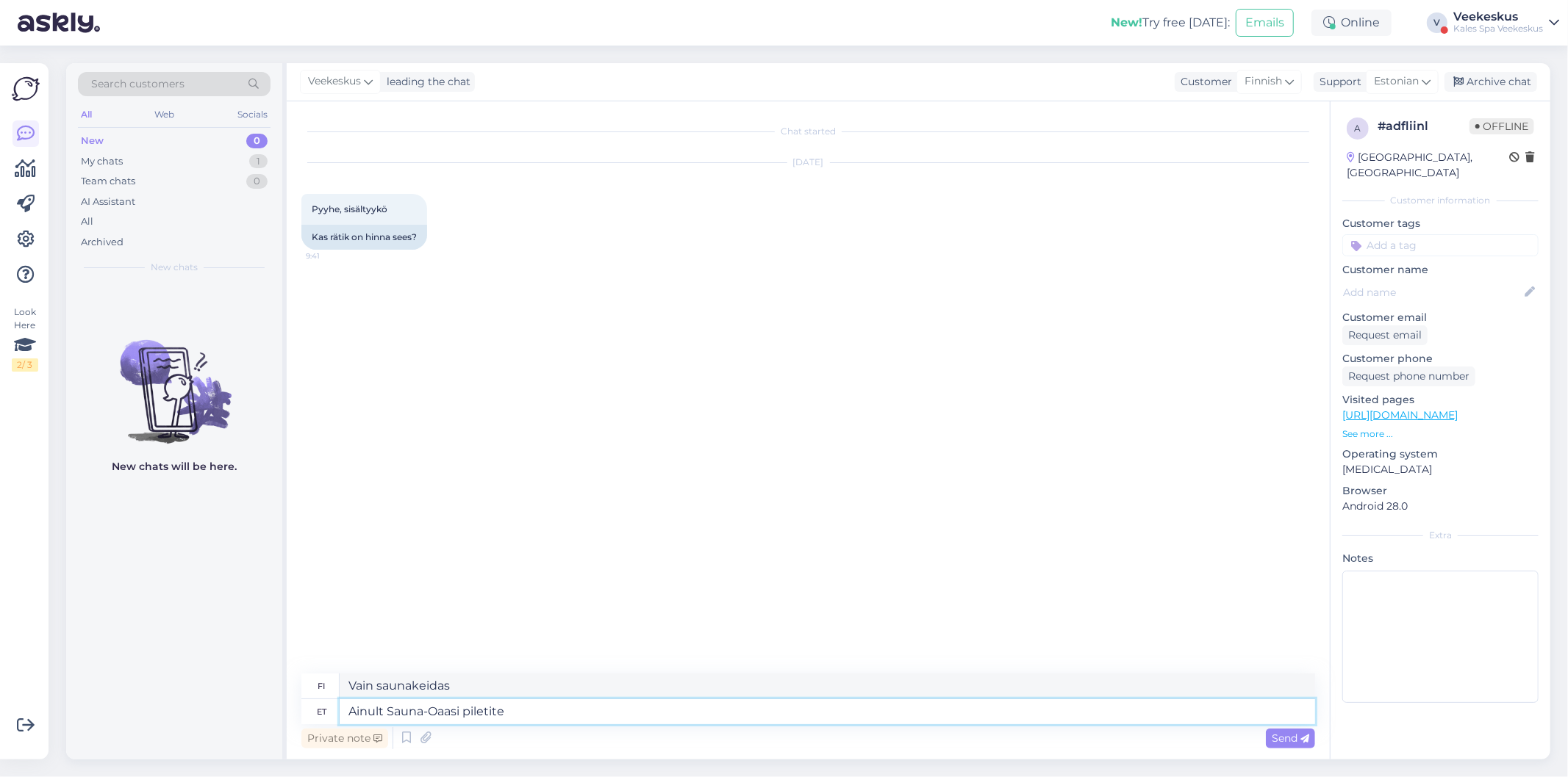
type textarea "Ainult Sauna-Oaasi piletitel"
type textarea "Vain Sauna-Oasis-lipuilla"
type textarea "Ainult Sauna-Oaasi piletiteg"
type textarea "Vain Sauna-Oasis-lipuille"
type textarea "Ainult Sauna-Oaasi piletitega"
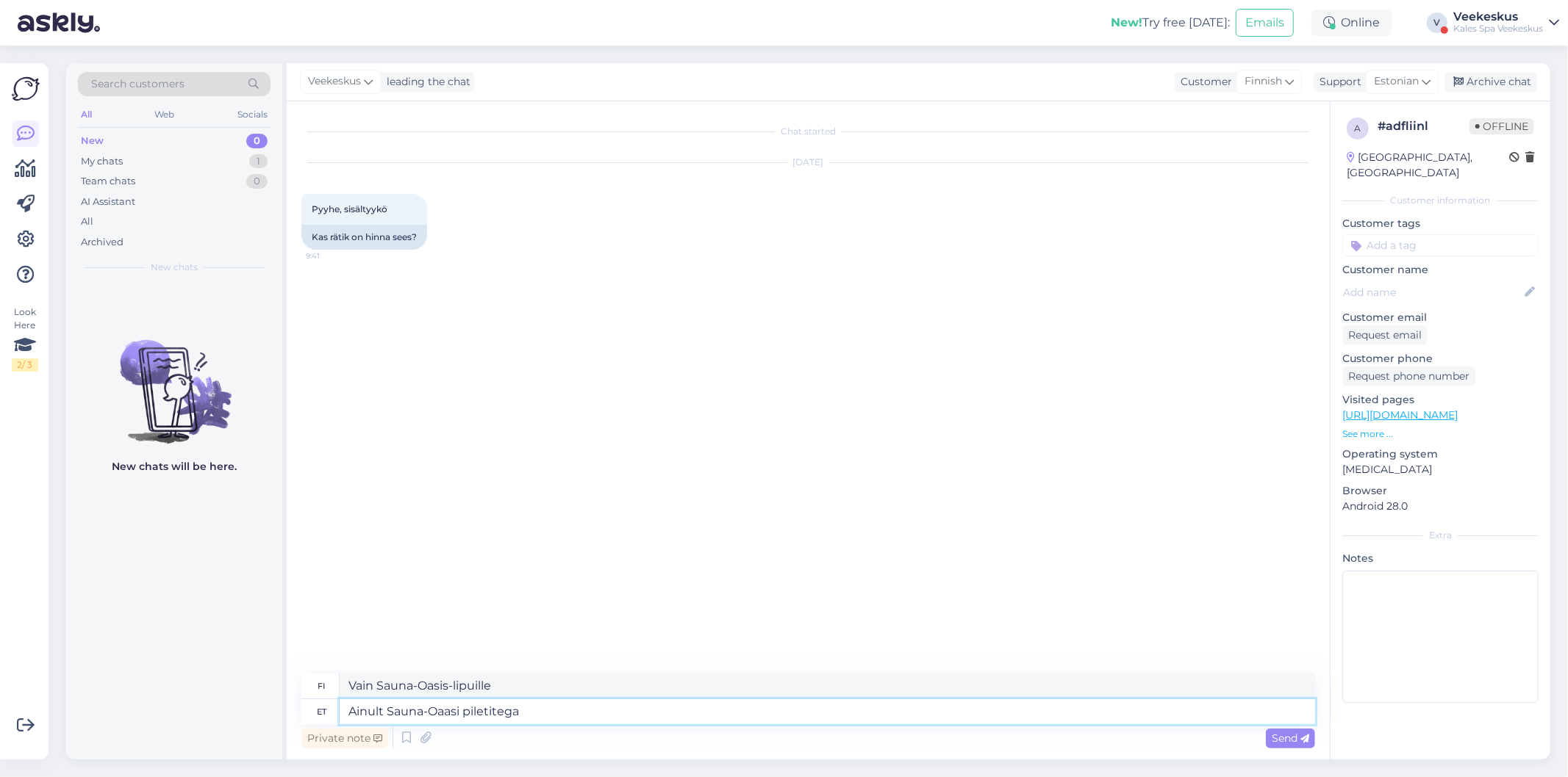
type textarea "Vain Sauna-Oasis-lipuilla"
type textarea "Ainult Sauna-Oaasi piletitega"
click at [1280, 741] on span "Send" at bounding box center [1291, 738] width 37 height 13
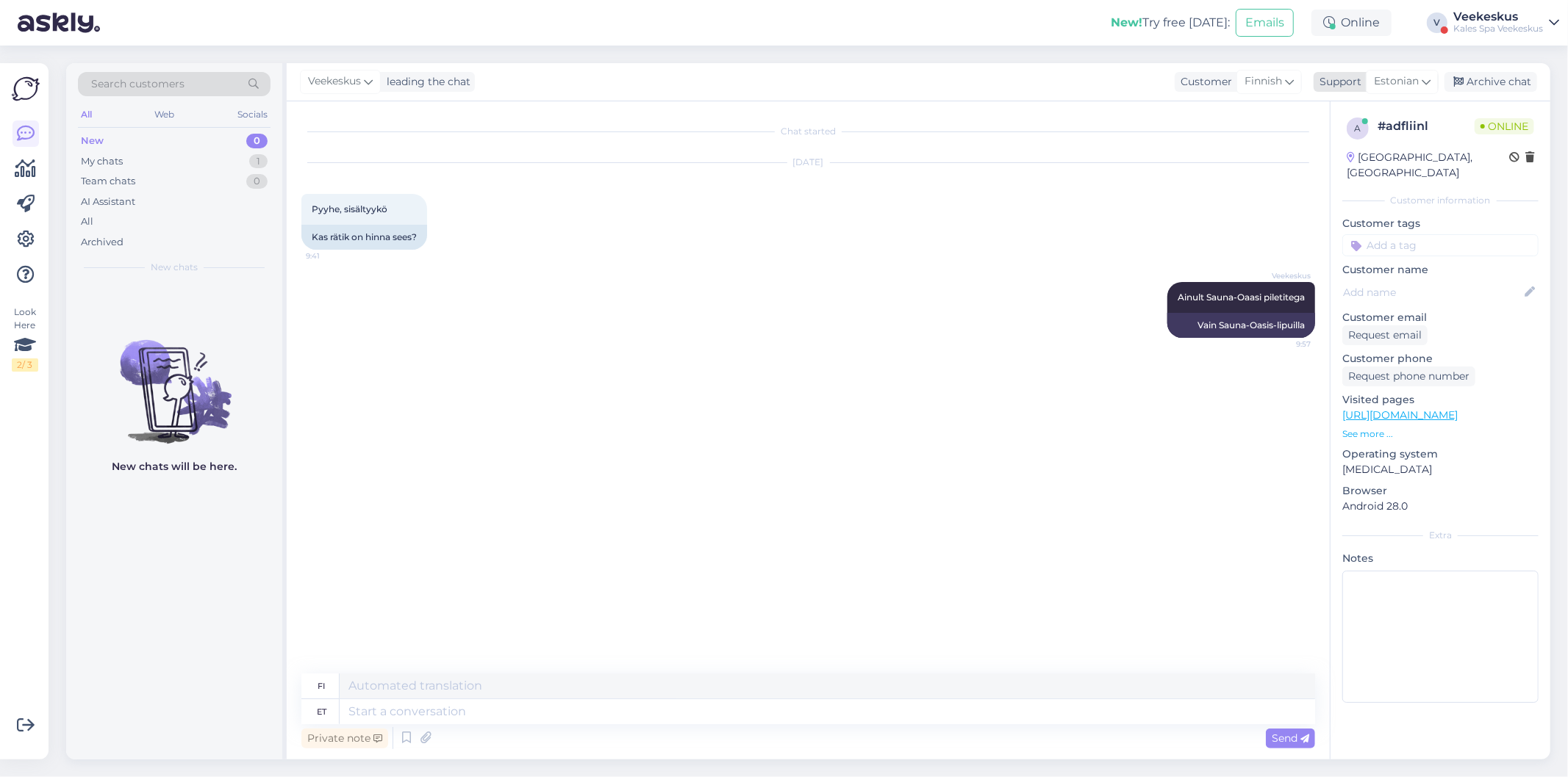
click at [1517, 89] on div "Archive chat" at bounding box center [1491, 82] width 92 height 19
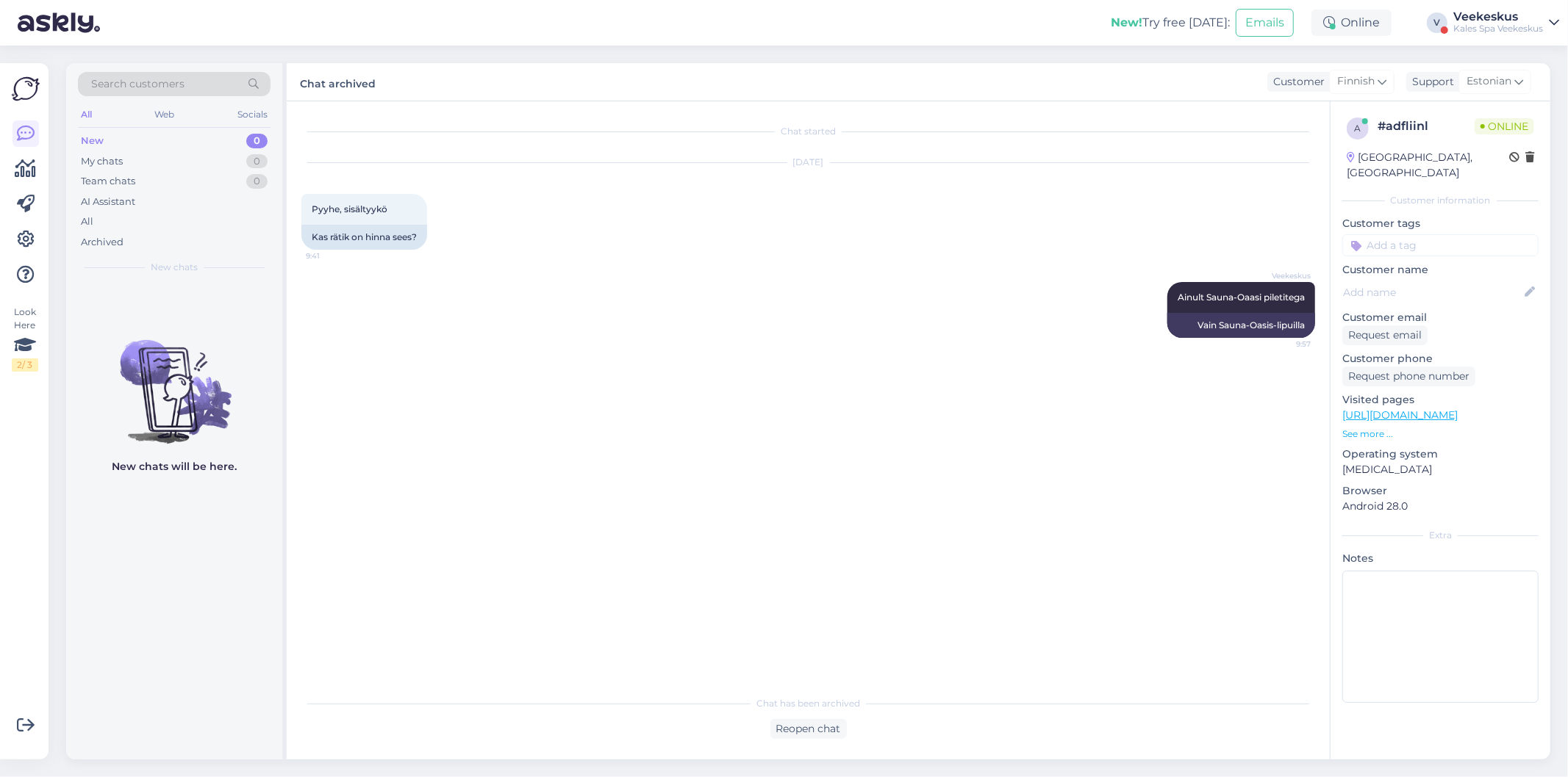
click at [861, 435] on div "Chat started Aug 24 2025 Pyyhe, sisältyykö 9:41 Kas rätik on hinna sees? Veekes…" at bounding box center [815, 395] width 1027 height 559
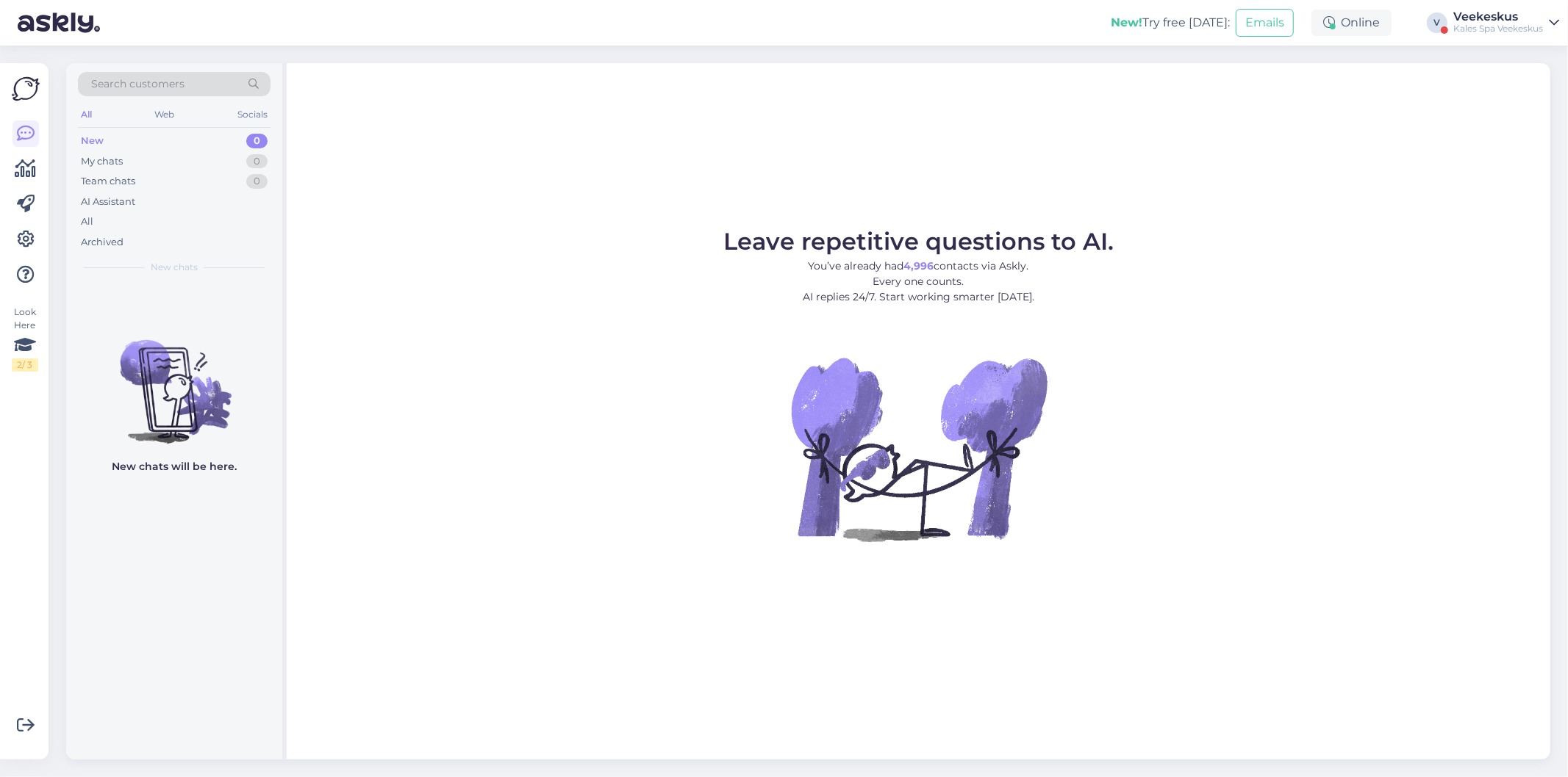
click at [661, 434] on figure "Leave repetitive questions to AI. You’ve already had 4,996 contacts via Askly. …" at bounding box center [918, 406] width 1237 height 351
